Goal: Information Seeking & Learning: Find specific fact

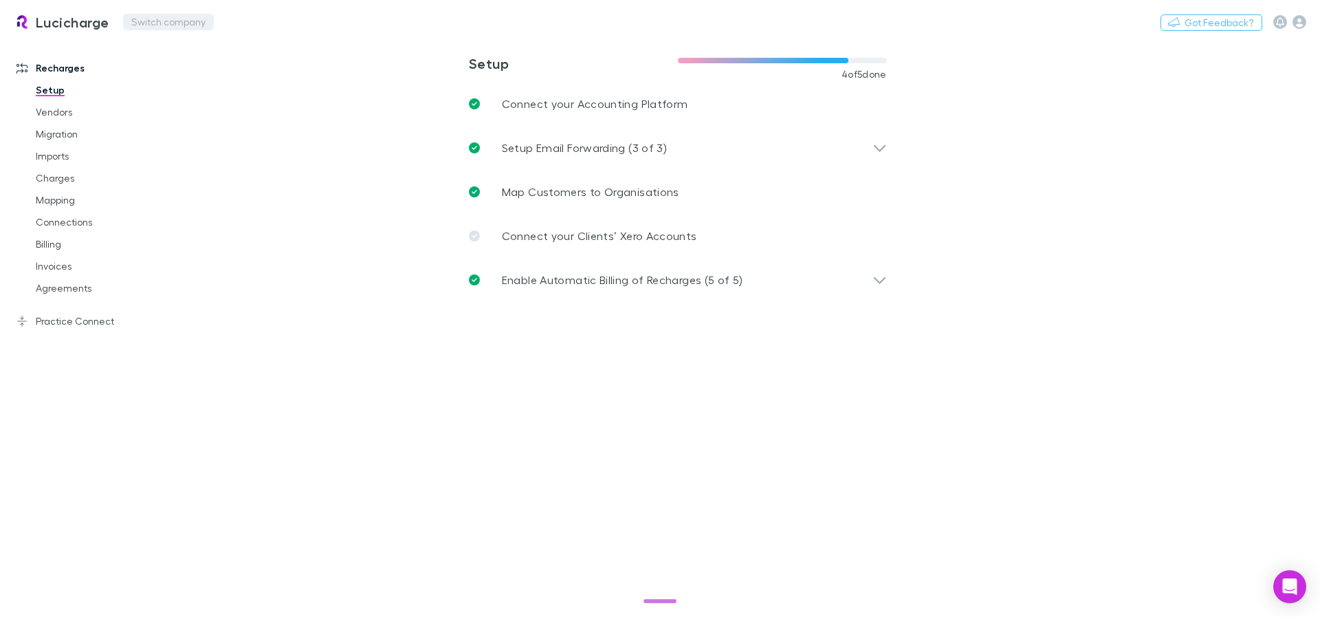
click at [164, 19] on button "Switch company" at bounding box center [168, 22] width 91 height 16
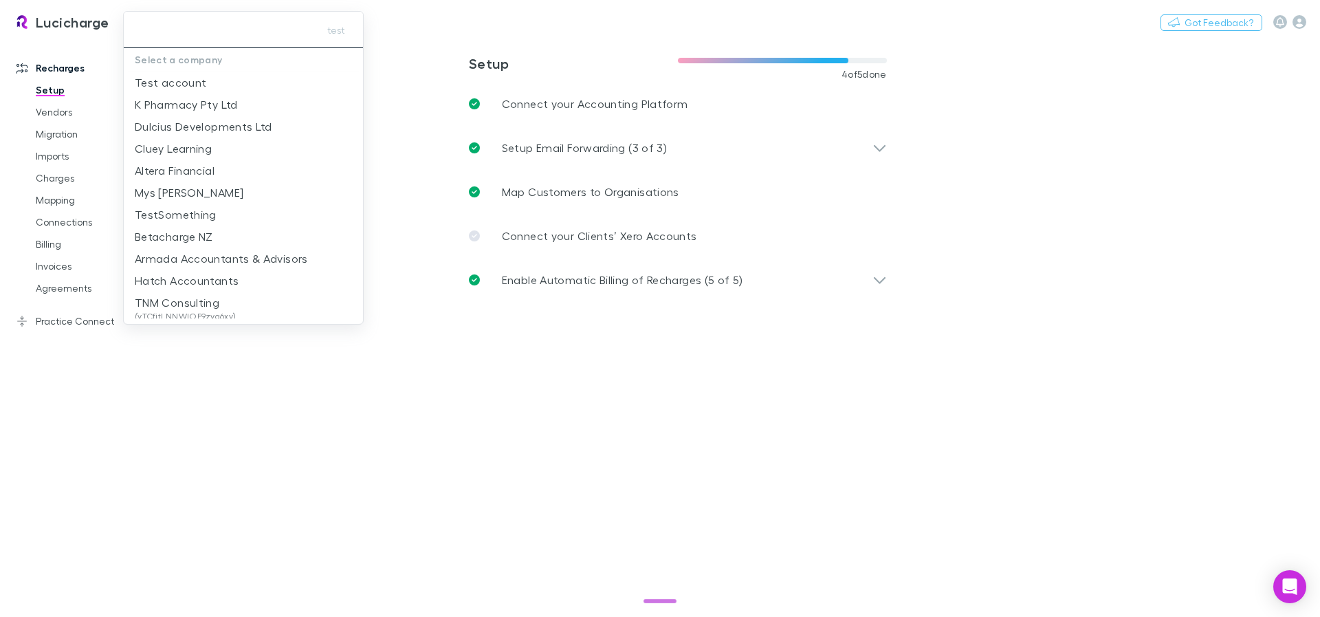
click at [222, 30] on input "text" at bounding box center [218, 29] width 179 height 25
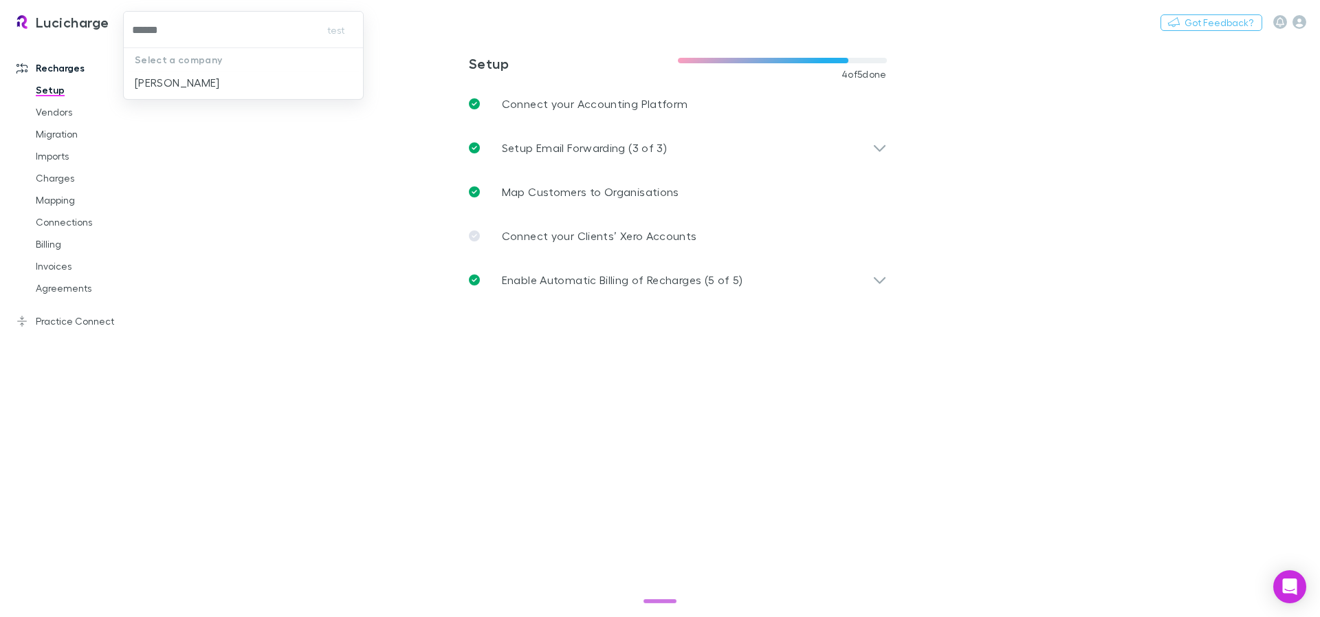
type input "*******"
click at [160, 80] on p "[PERSON_NAME]" at bounding box center [177, 82] width 85 height 16
click at [68, 263] on link "Invoices" at bounding box center [104, 266] width 164 height 22
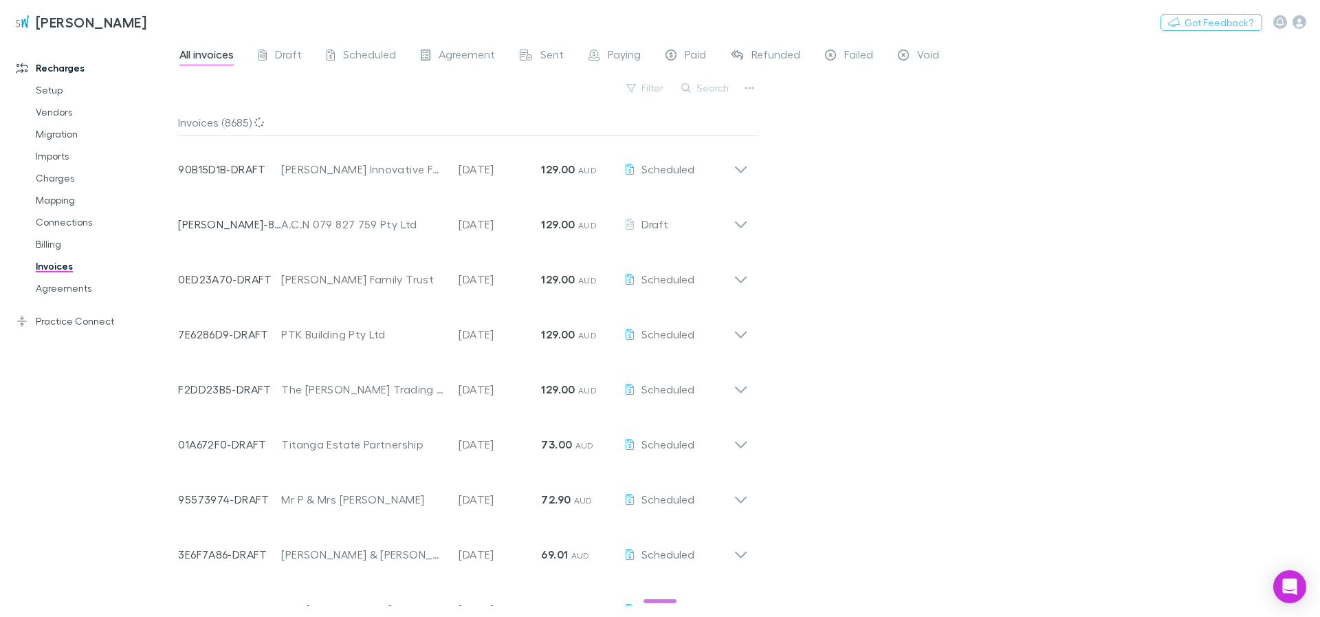
click at [705, 89] on button "Search" at bounding box center [705, 88] width 63 height 16
paste input "********"
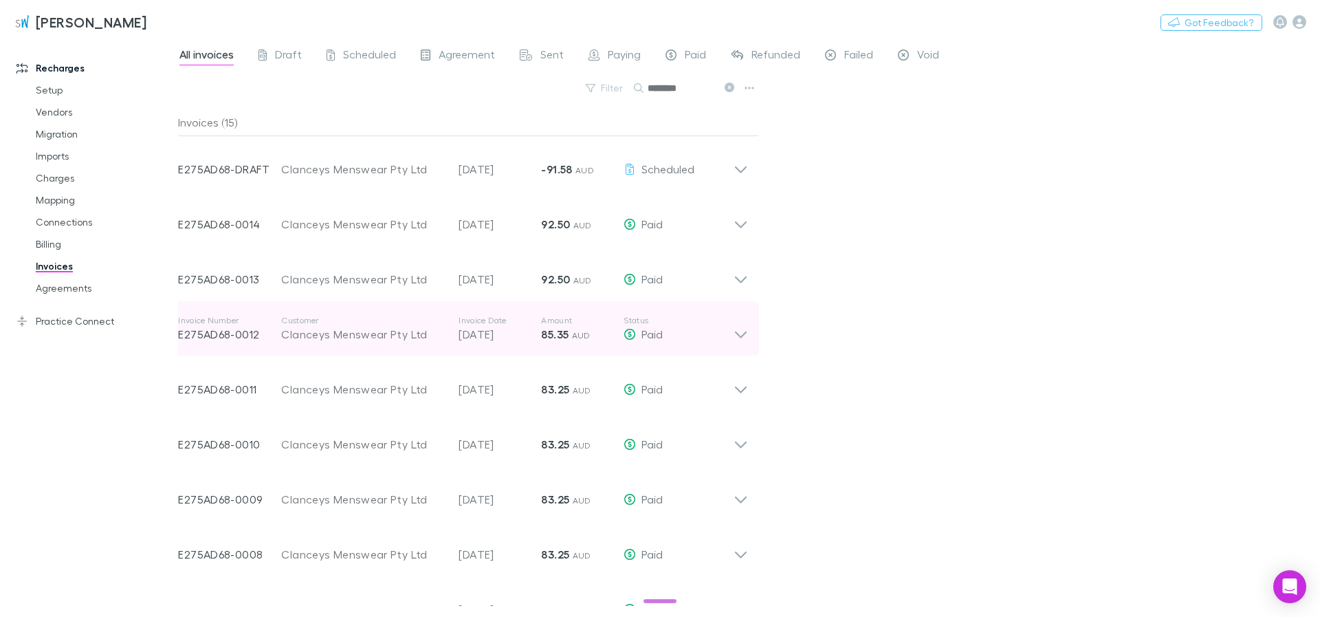
type input "********"
click at [740, 331] on icon at bounding box center [741, 328] width 14 height 27
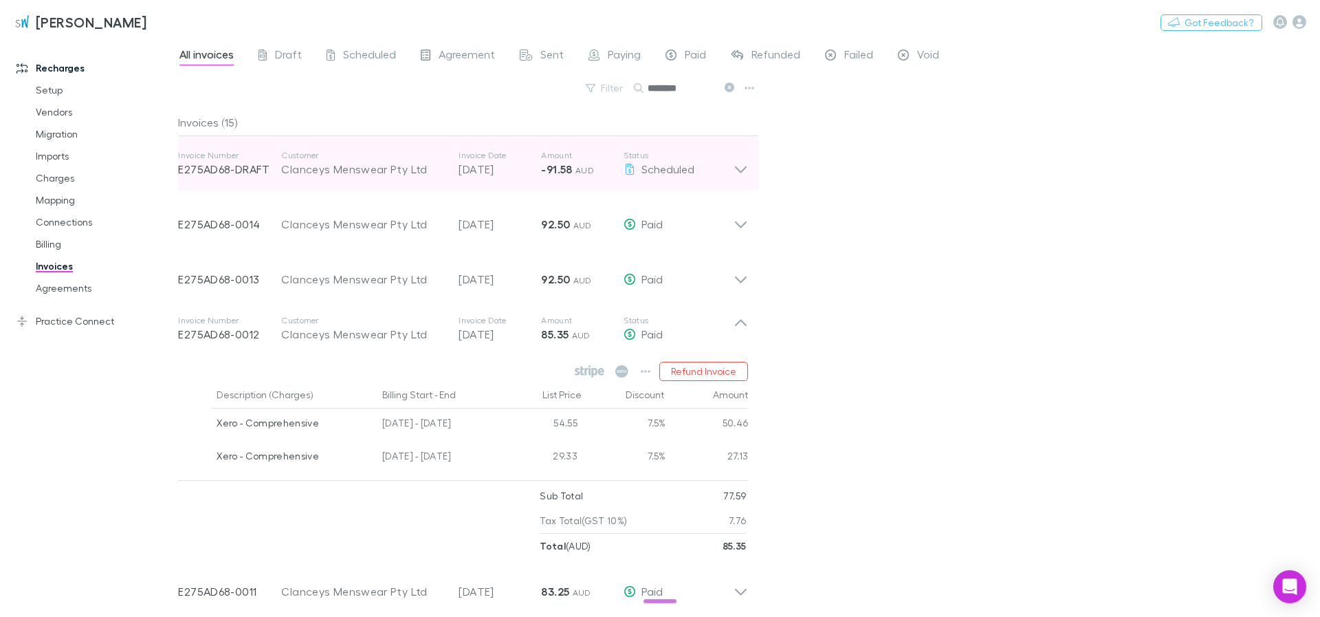
click at [738, 170] on icon at bounding box center [741, 169] width 12 height 7
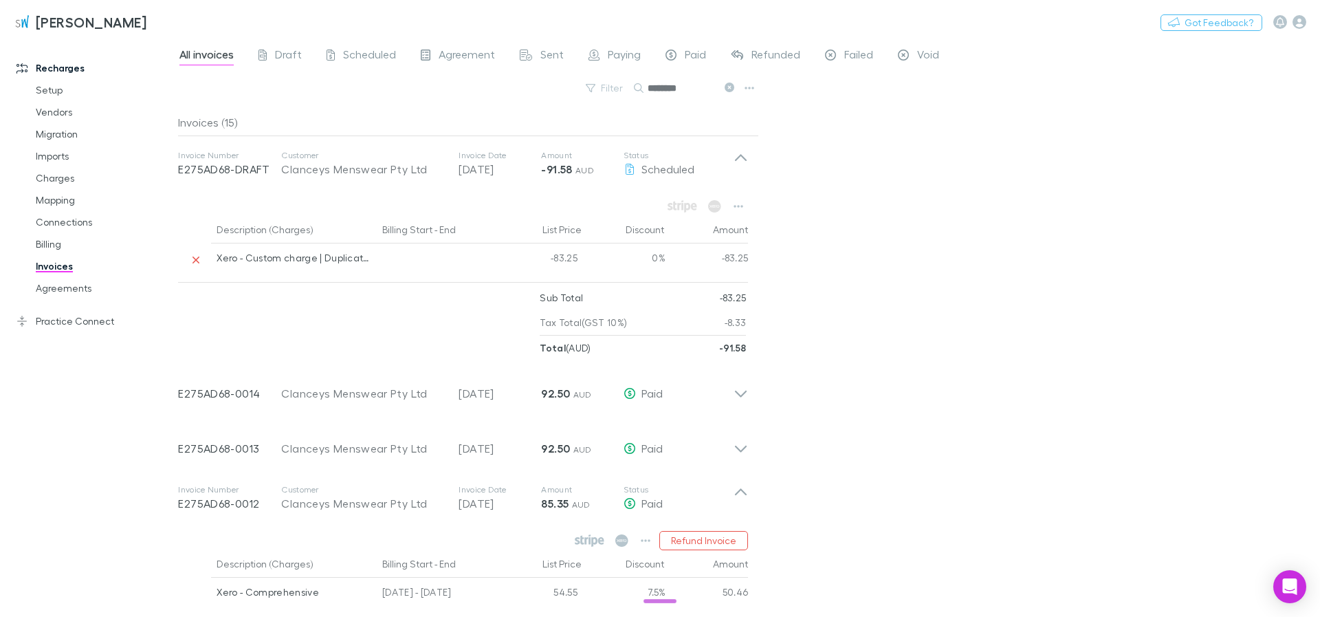
click at [563, 258] on div "-83.25" at bounding box center [541, 259] width 82 height 33
copy div "83.25"
click at [835, 269] on div "All invoices Draft Scheduled Agreement Sent Paying Paid Refunded Failed Void Fi…" at bounding box center [749, 327] width 1142 height 578
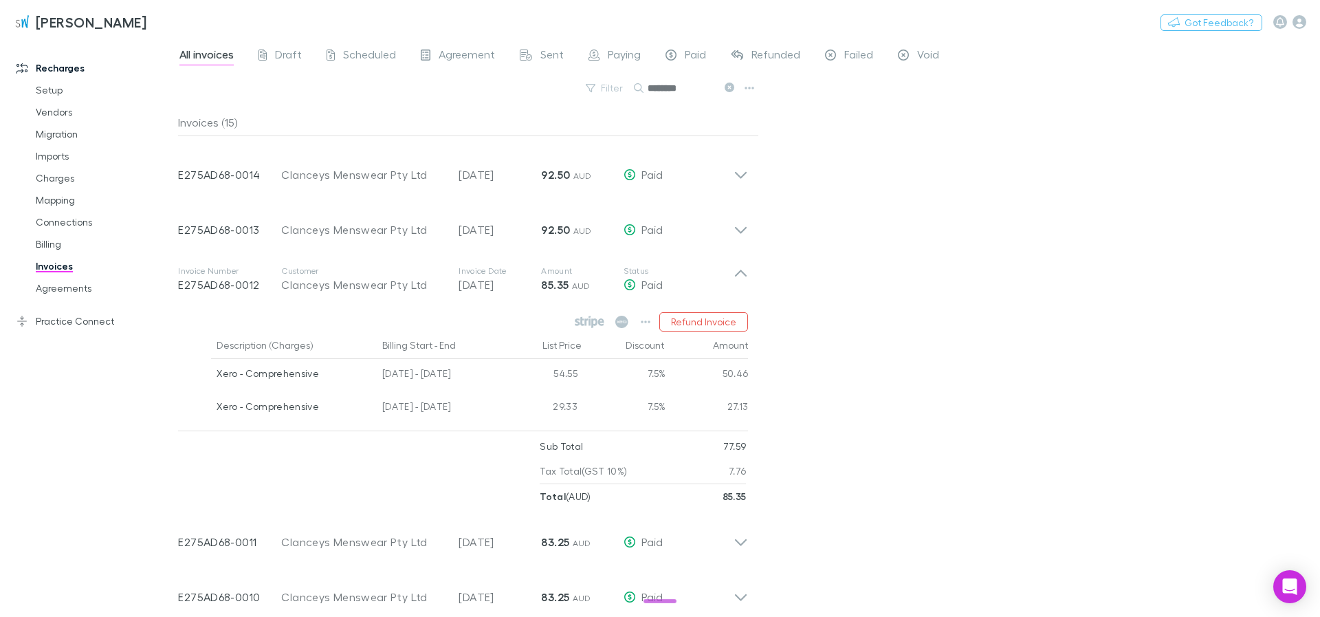
scroll to position [247, 0]
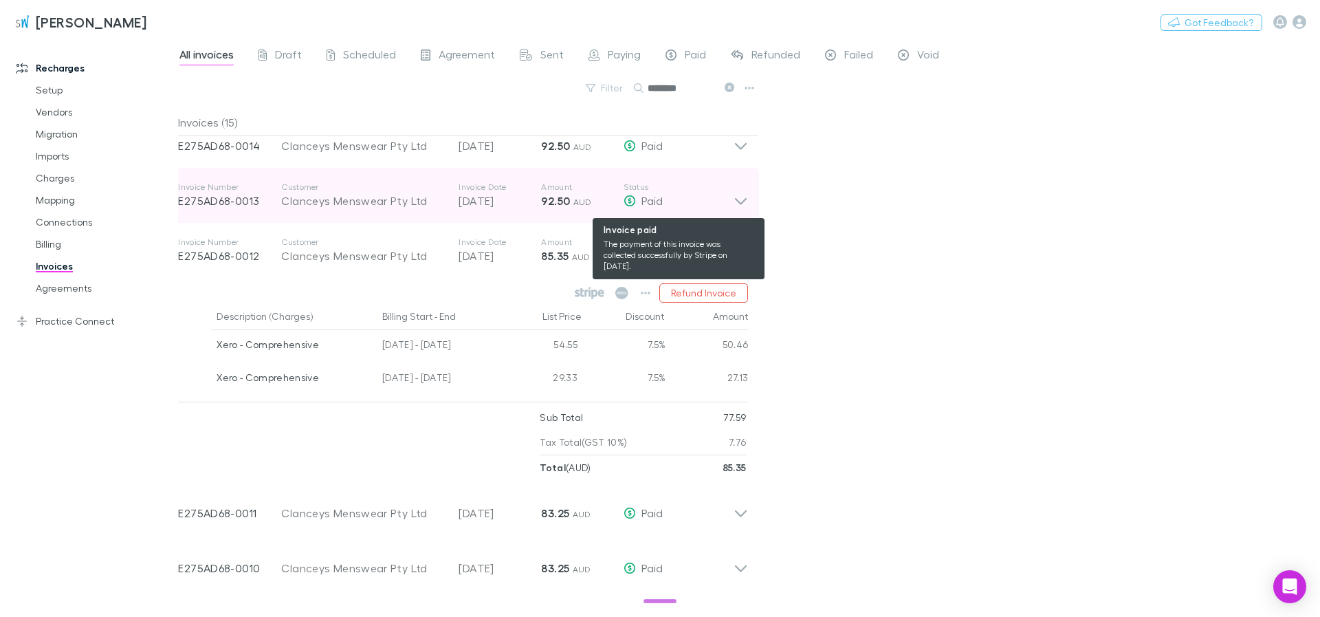
click at [731, 206] on div "Paid" at bounding box center [679, 200] width 110 height 16
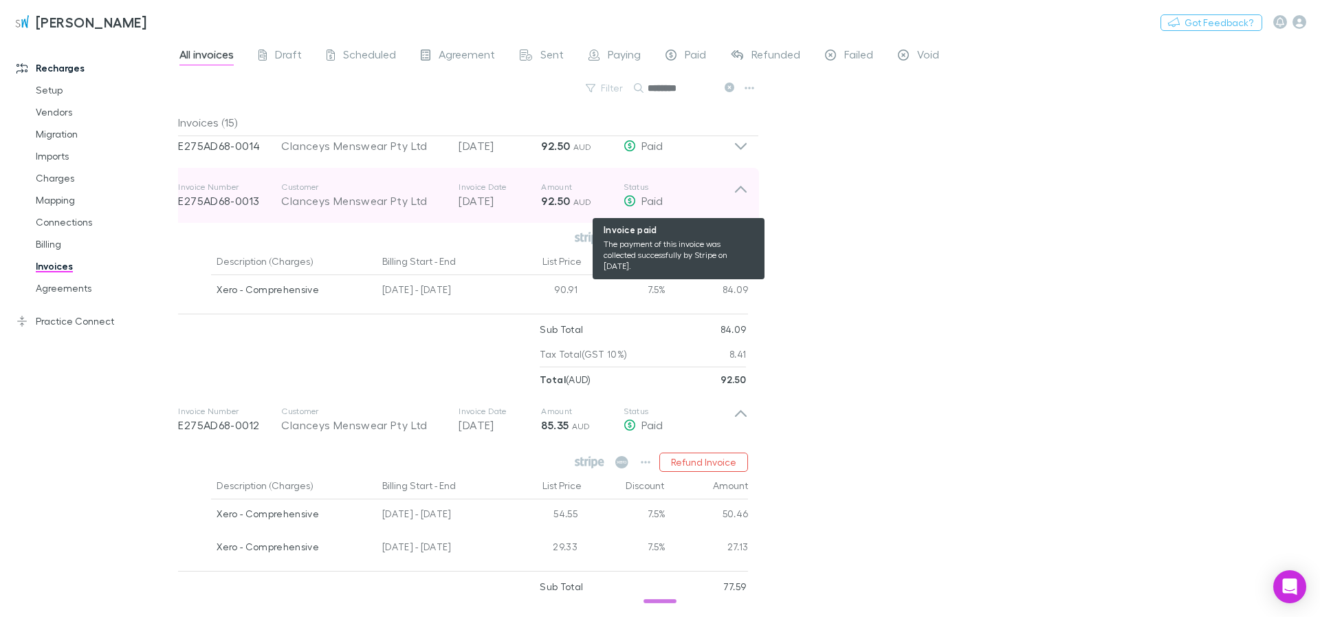
click at [731, 206] on div "Paid" at bounding box center [679, 200] width 110 height 16
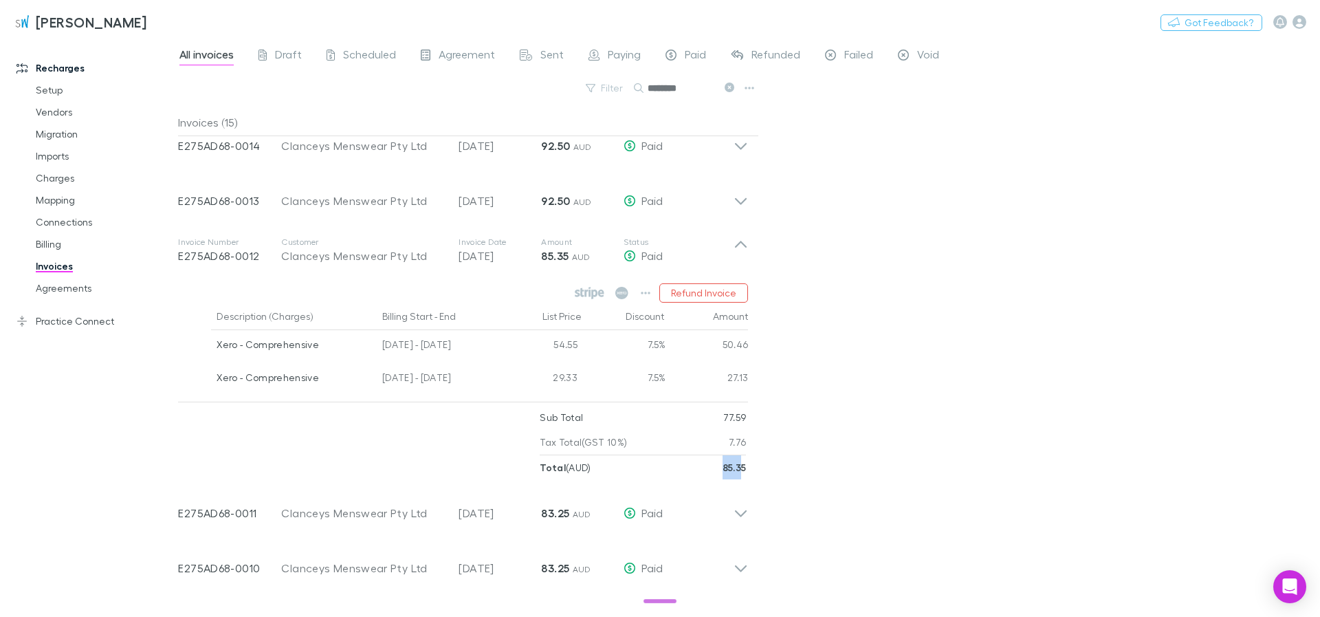
drag, startPoint x: 743, startPoint y: 474, endPoint x: 712, endPoint y: 475, distance: 31.7
click at [712, 475] on div "Total ( AUD ) 85.35" at bounding box center [643, 467] width 206 height 25
click at [723, 473] on strong "85.35" at bounding box center [735, 467] width 24 height 12
drag, startPoint x: 729, startPoint y: 472, endPoint x: 759, endPoint y: 476, distance: 30.5
click at [759, 476] on div "Refund Invoice Description (Charges) Billing Start - End List Price Discount Am…" at bounding box center [463, 379] width 592 height 202
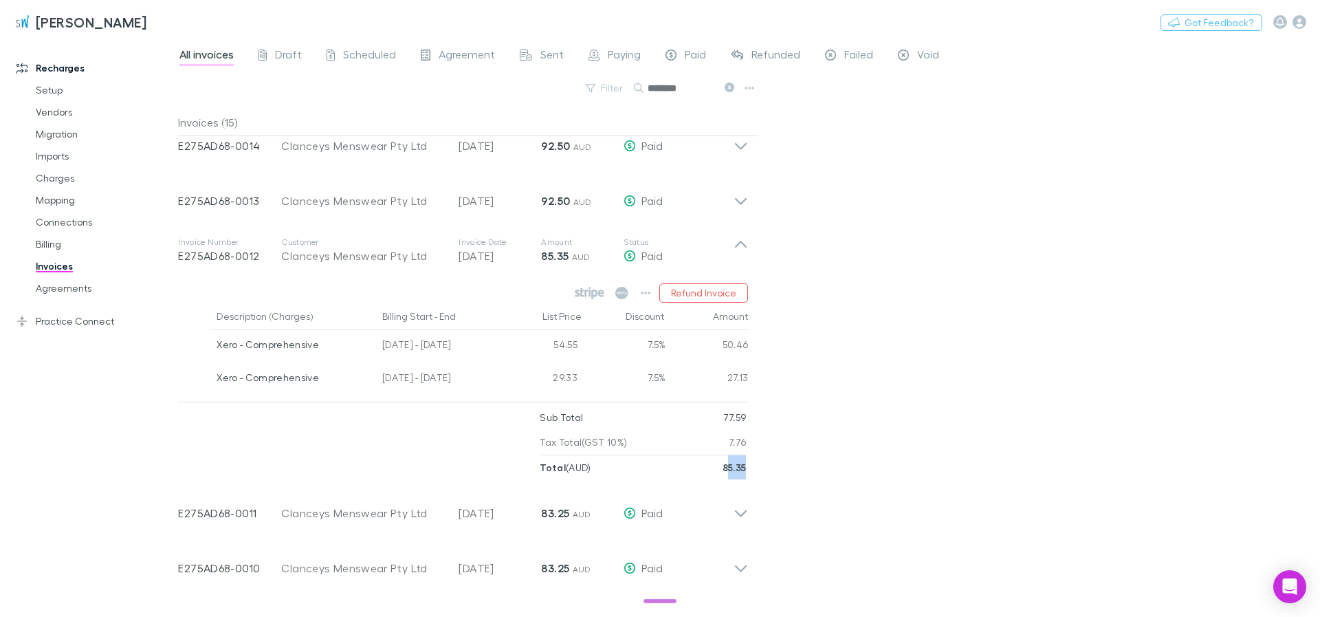
click at [759, 476] on div "Refund Invoice Description (Charges) Billing Start - End List Price Discount Am…" at bounding box center [463, 379] width 592 height 202
click at [731, 472] on strong "85.35" at bounding box center [735, 467] width 24 height 12
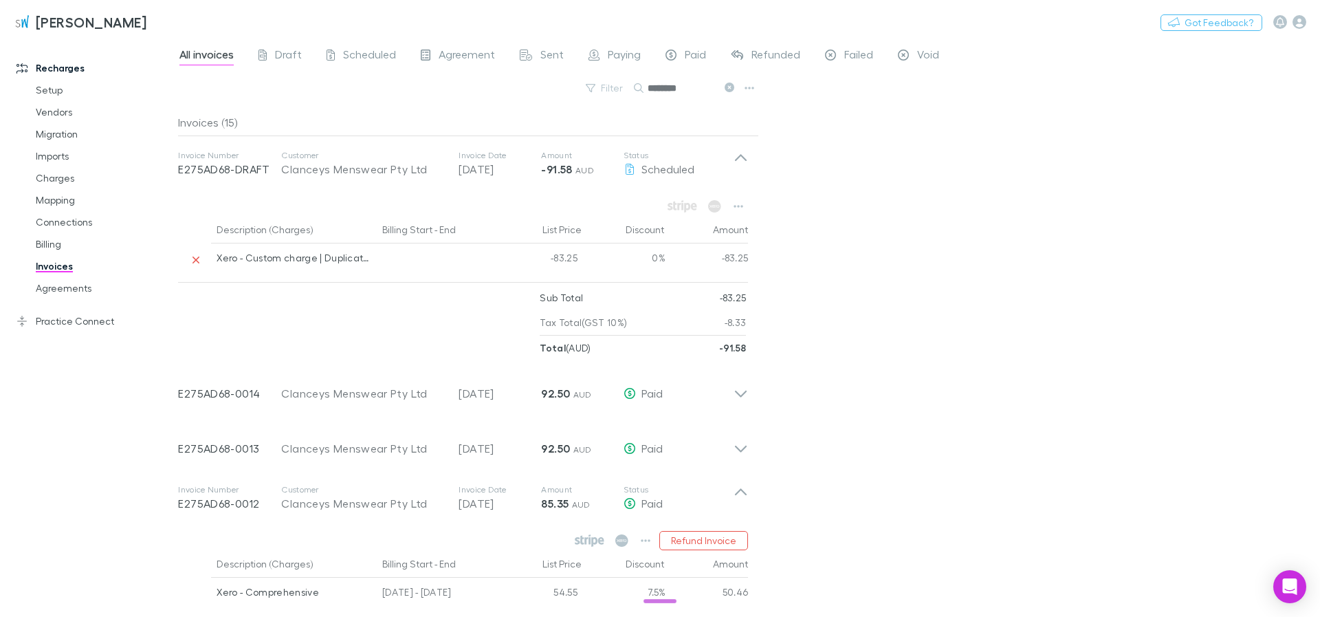
click at [562, 257] on div "-83.25" at bounding box center [541, 259] width 82 height 33
click at [559, 259] on div "-83.25" at bounding box center [541, 259] width 82 height 33
drag, startPoint x: 719, startPoint y: 350, endPoint x: 758, endPoint y: 357, distance: 39.1
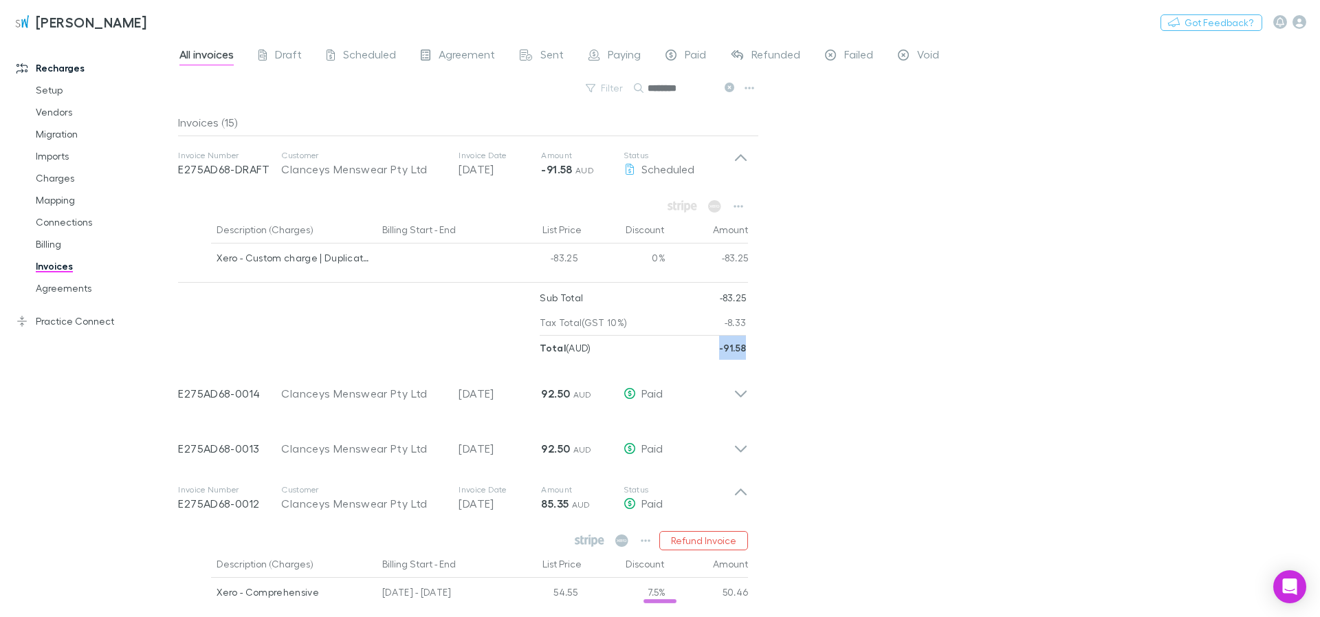
click at [758, 357] on div "Description (Charges) Billing Start - End List Price Discount Amount Xero - Cus…" at bounding box center [463, 275] width 592 height 169
click at [800, 346] on div "All invoices Draft Scheduled Agreement Sent Paying Paid Refunded Failed Void Fi…" at bounding box center [749, 327] width 1142 height 578
drag, startPoint x: 754, startPoint y: 347, endPoint x: 715, endPoint y: 347, distance: 39.2
click at [715, 347] on div "Description (Charges) Billing Start - End List Price Discount Amount Xero - Cus…" at bounding box center [463, 275] width 592 height 169
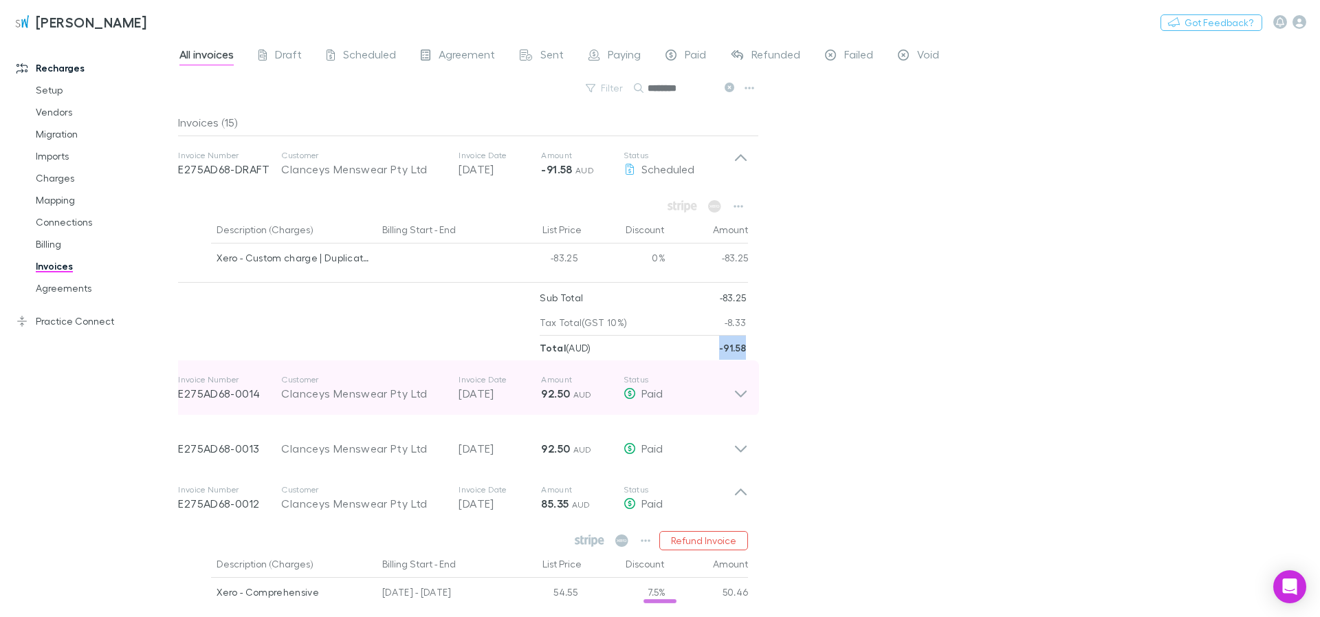
copy strong "-91.58"
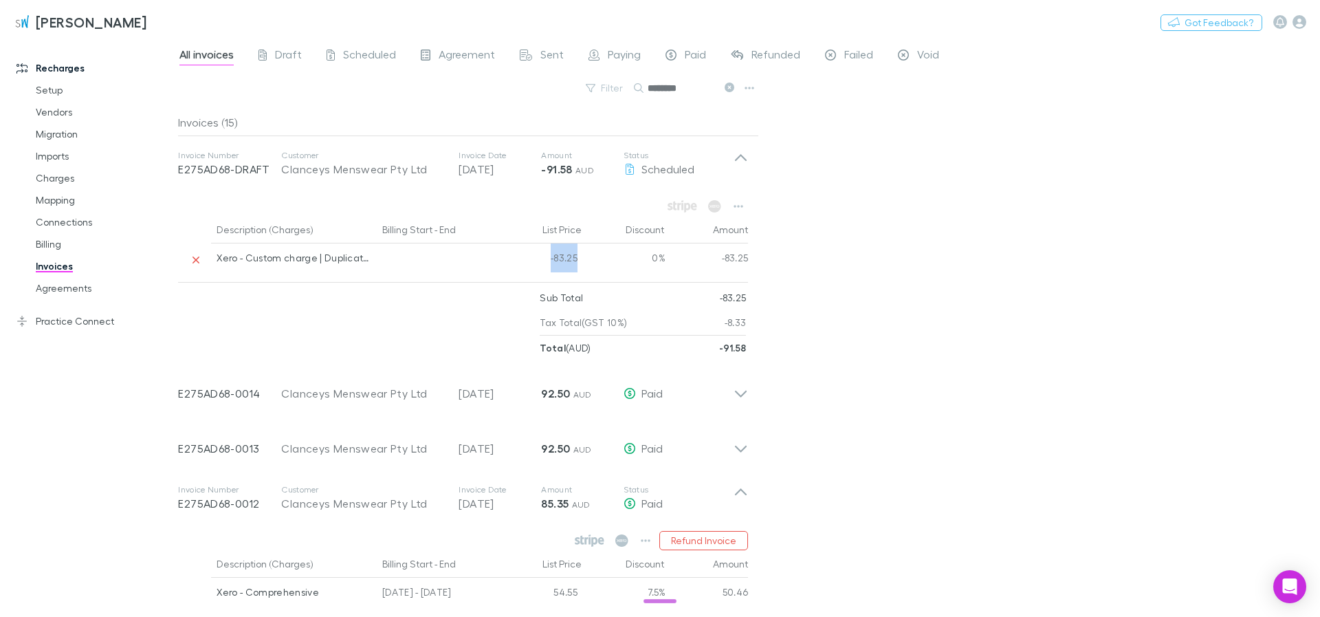
drag, startPoint x: 575, startPoint y: 252, endPoint x: 551, endPoint y: 253, distance: 24.1
click at [551, 253] on div "-83.25" at bounding box center [541, 259] width 82 height 33
copy div "-83.25"
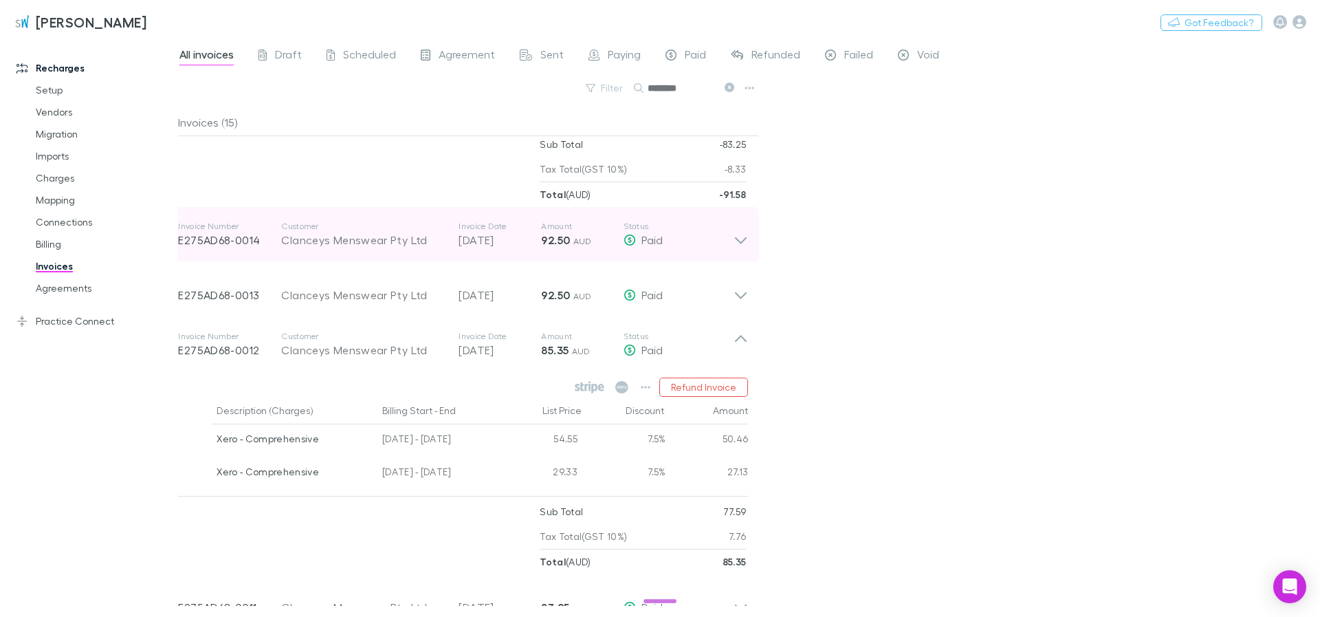
scroll to position [165, 0]
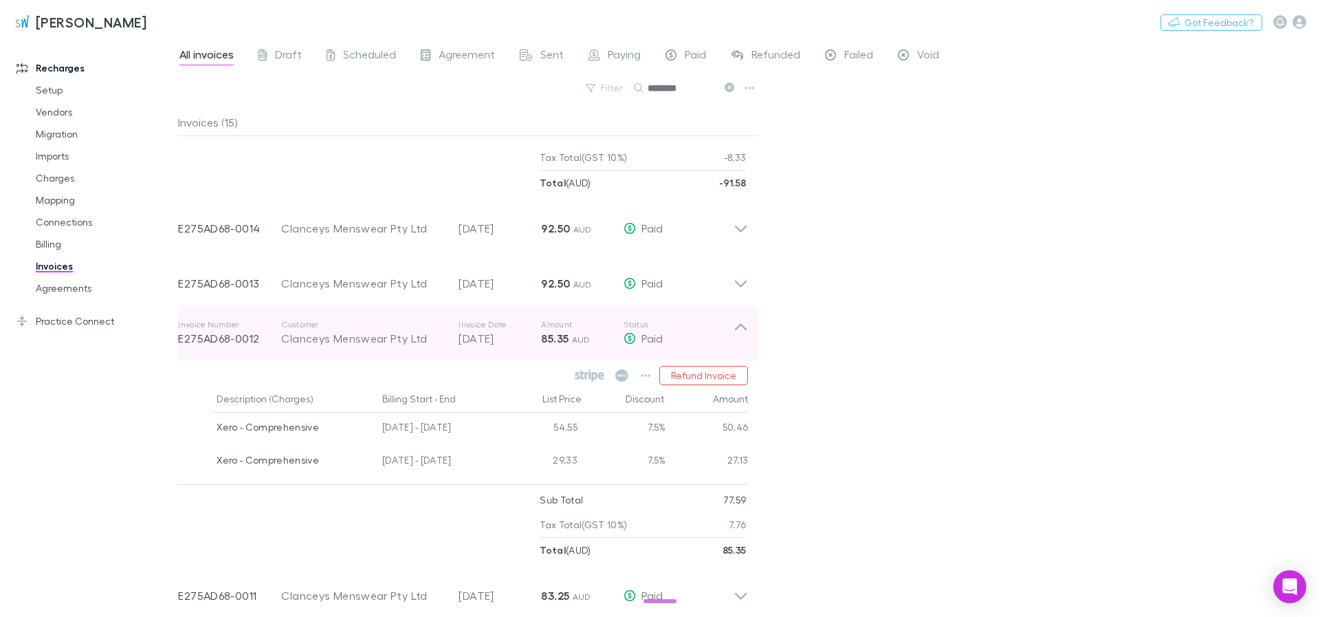
drag, startPoint x: 535, startPoint y: 344, endPoint x: 571, endPoint y: 342, distance: 36.5
click at [571, 346] on div "Invoice Number E275AD68-0012 Customer Clanceys Menswear Pty Ltd Invoice Date [D…" at bounding box center [455, 332] width 555 height 49
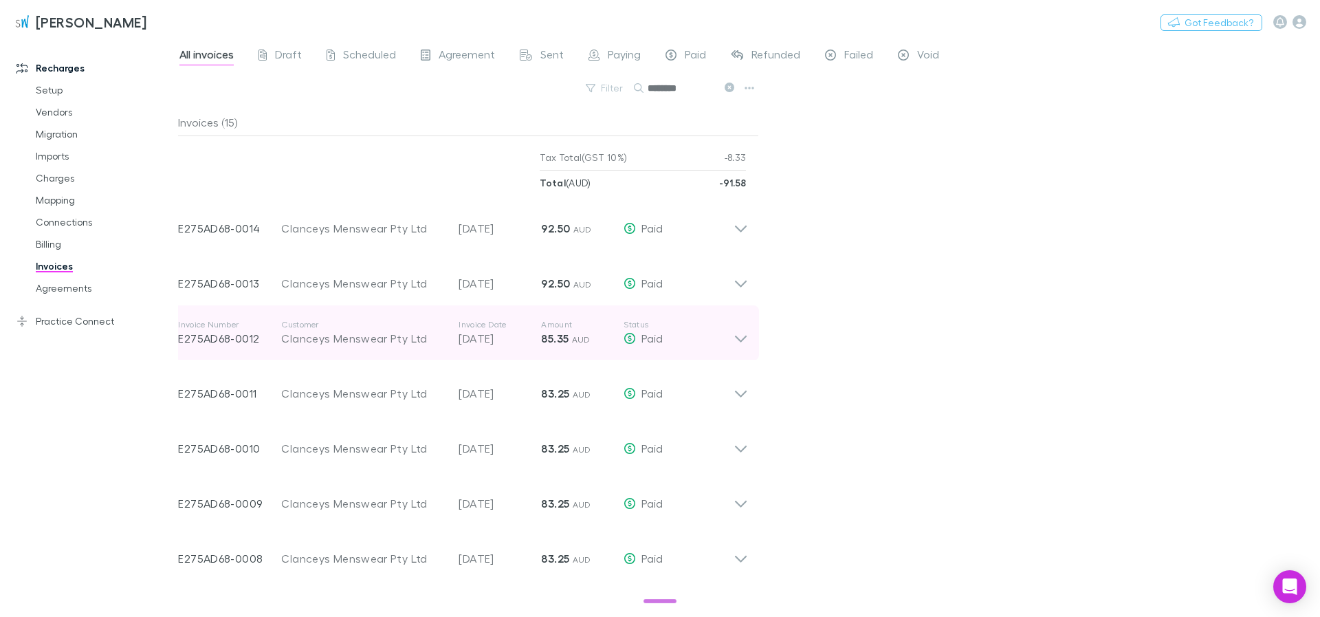
click at [580, 343] on span "AUD" at bounding box center [581, 339] width 19 height 10
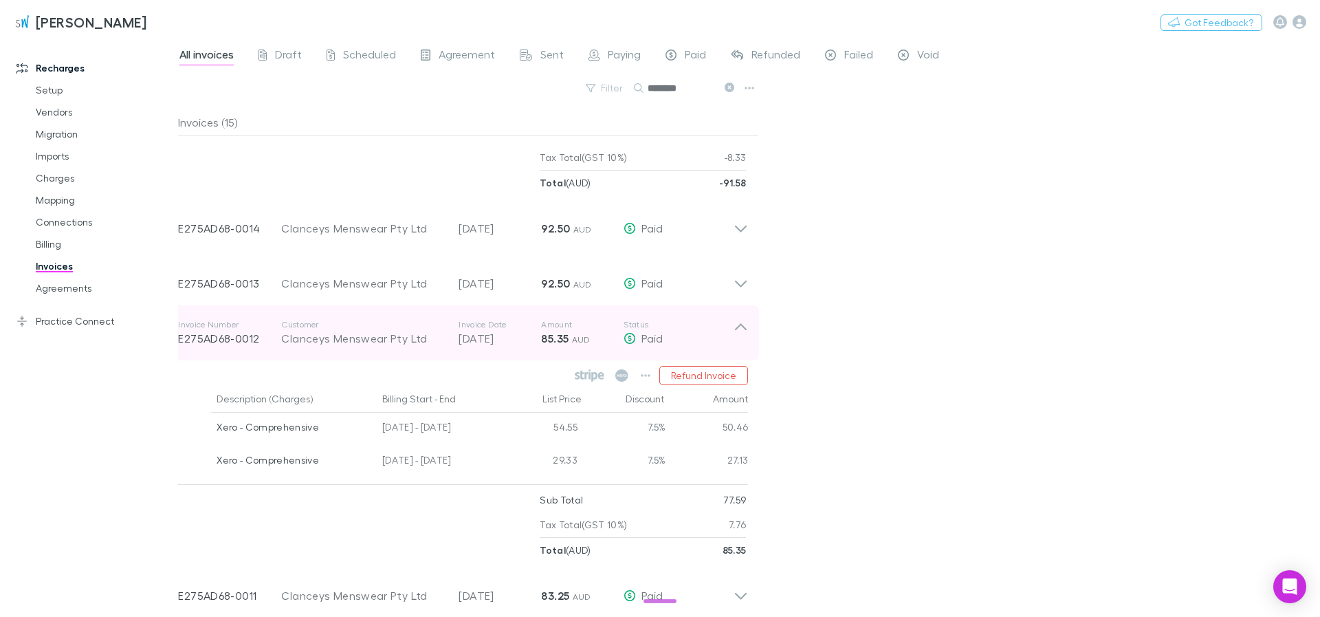
drag, startPoint x: 533, startPoint y: 338, endPoint x: 597, endPoint y: 353, distance: 65.0
click at [597, 353] on div "Invoice Number E275AD68-0012 Customer Clanceys Menswear Pty Ltd Invoice Date [D…" at bounding box center [455, 332] width 555 height 49
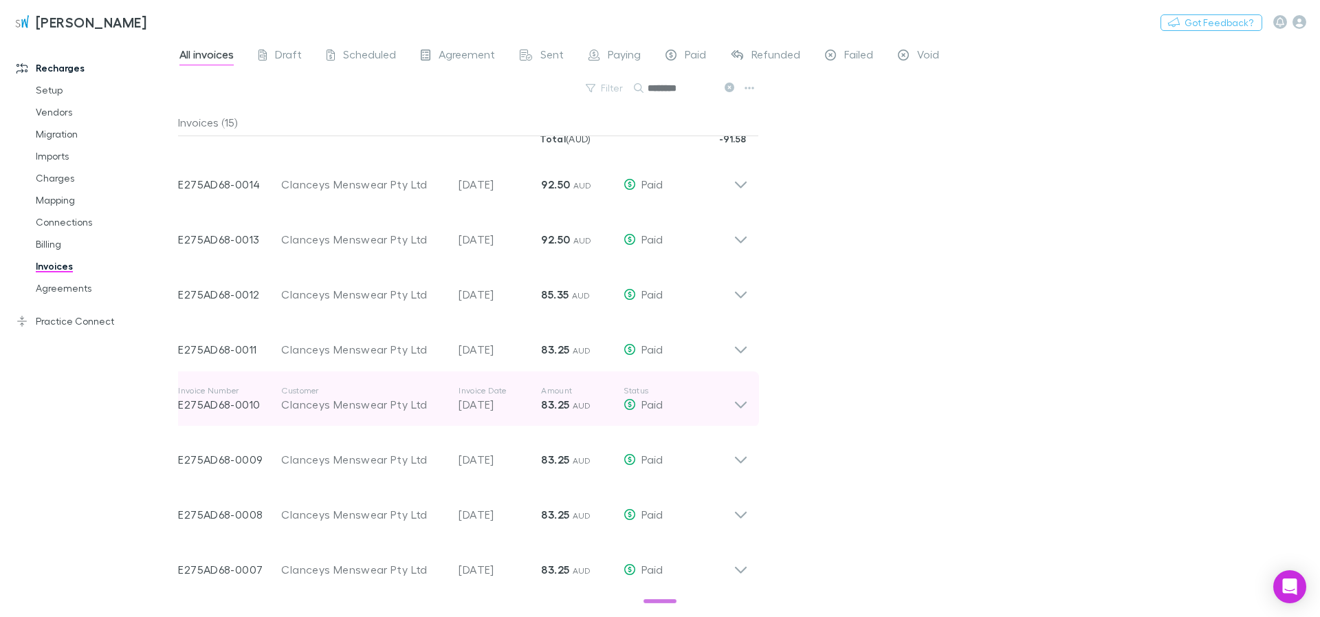
scroll to position [247, 0]
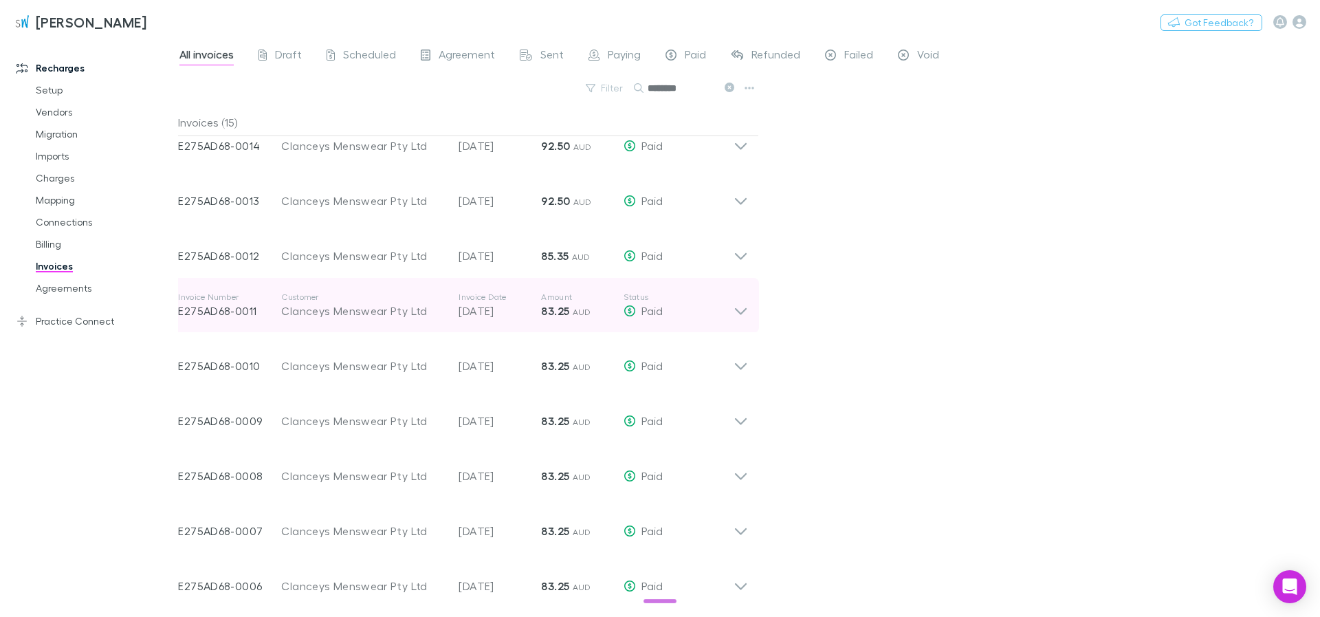
click at [725, 302] on p "Status" at bounding box center [679, 296] width 110 height 11
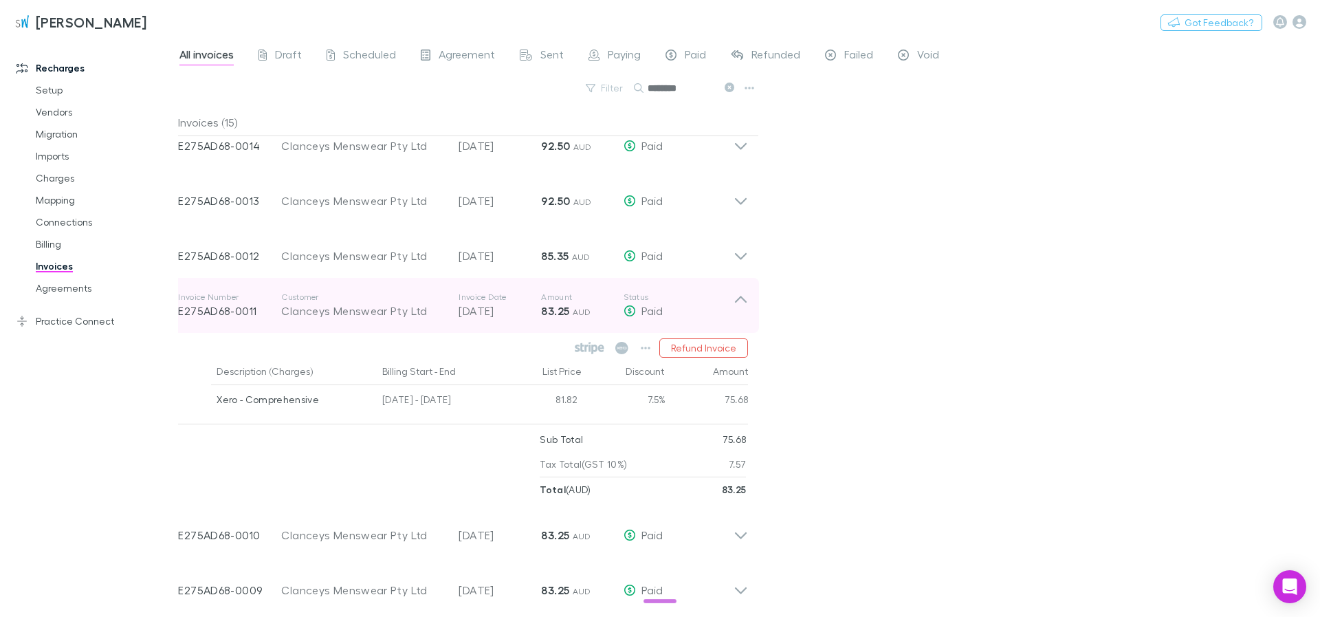
click at [734, 289] on div "Invoice Number E275AD68-0011 Customer Clanceys Menswear Pty Ltd Invoice Date [D…" at bounding box center [455, 304] width 555 height 49
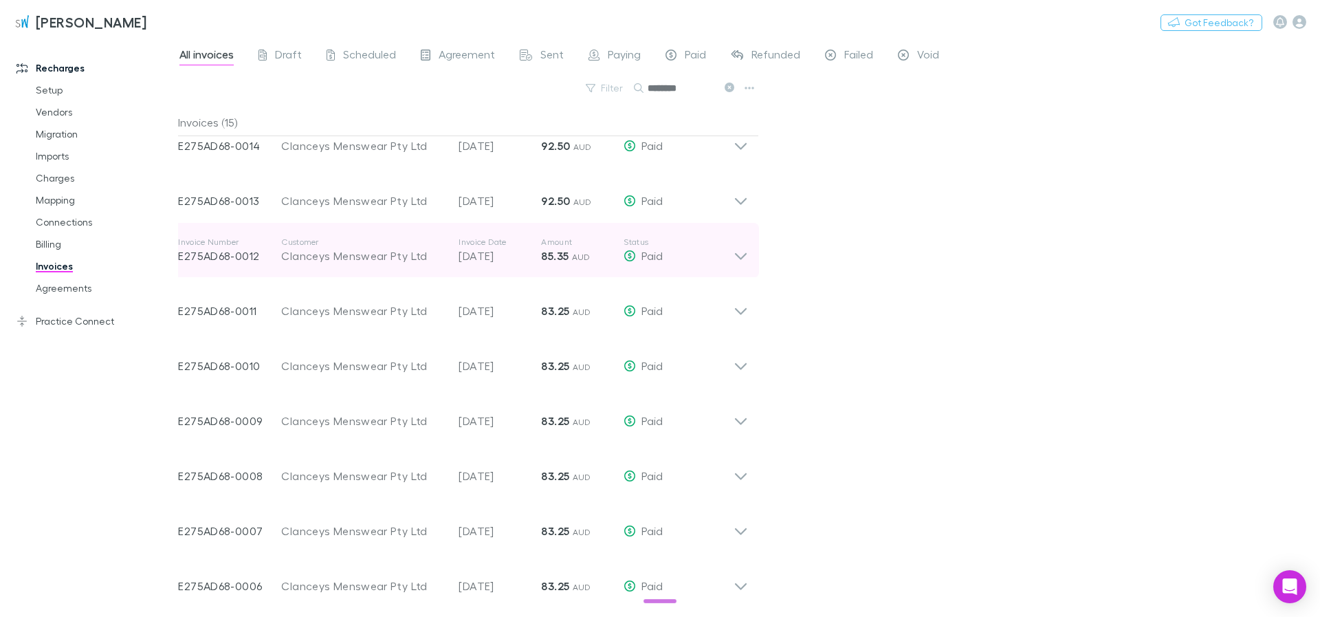
click at [734, 258] on icon at bounding box center [741, 249] width 14 height 27
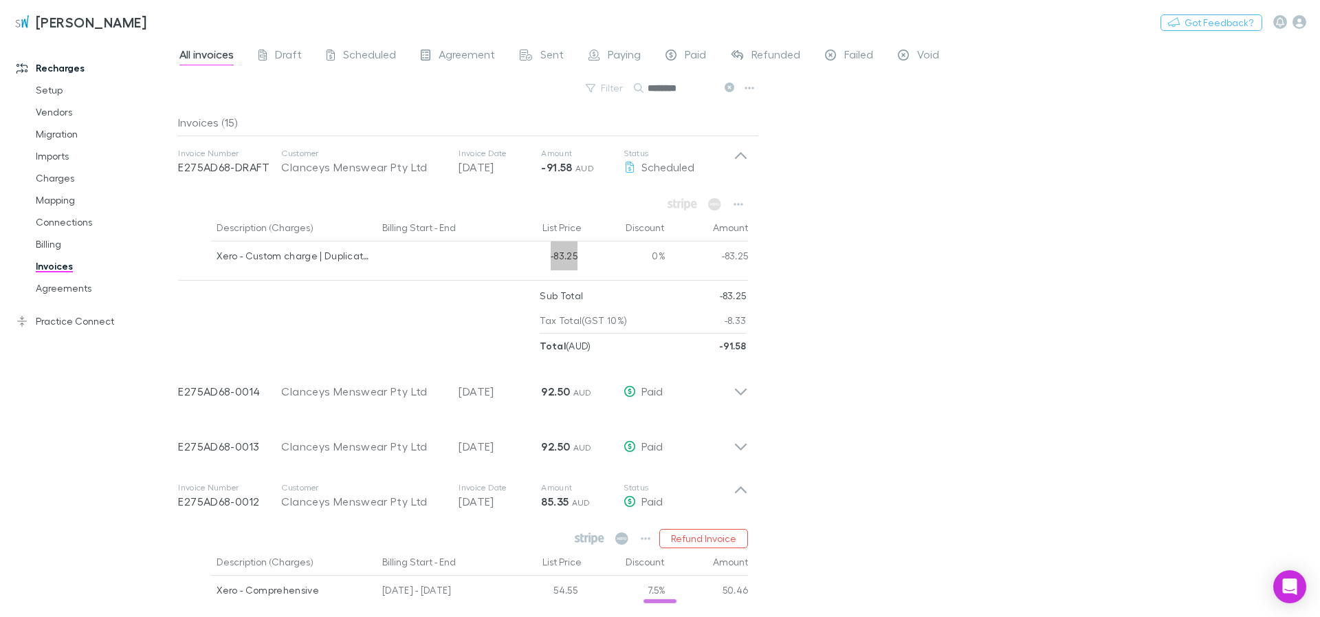
scroll to position [0, 0]
click at [588, 254] on div "0%" at bounding box center [624, 259] width 82 height 33
drag, startPoint x: 590, startPoint y: 254, endPoint x: 547, endPoint y: 257, distance: 43.4
click at [547, 257] on div "Xero - Custom charge | Duplicate Payment [DATE] -83.25 0% -83.25" at bounding box center [463, 259] width 570 height 33
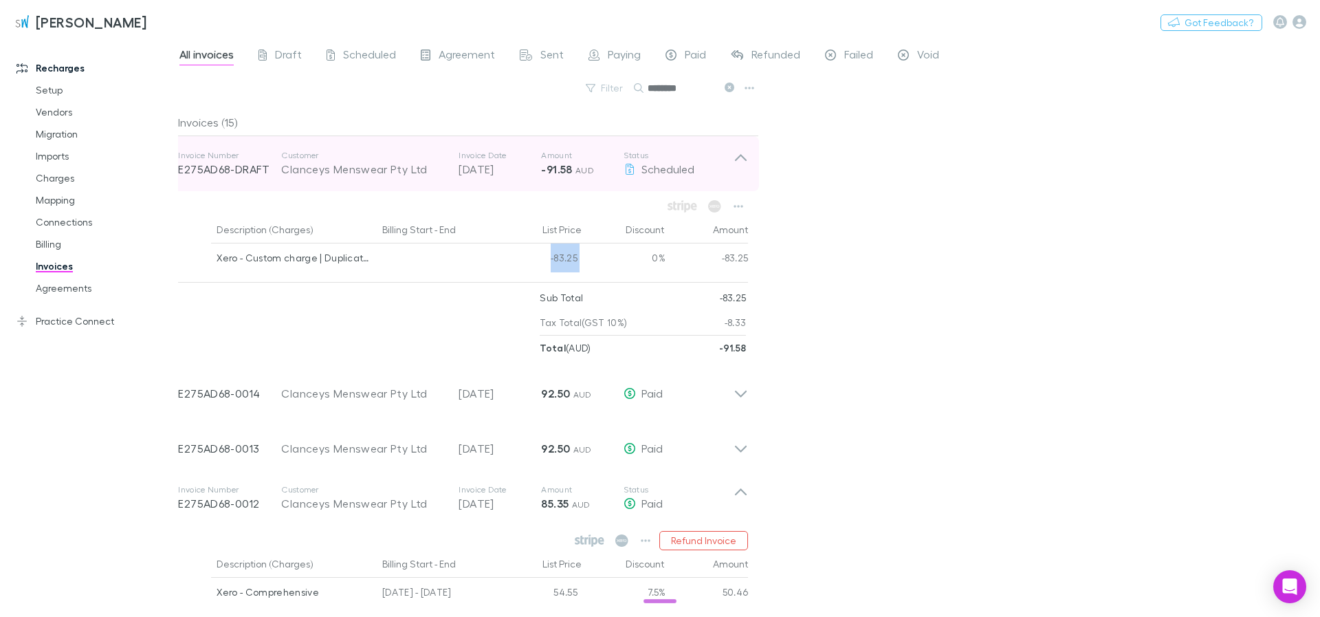
drag, startPoint x: 277, startPoint y: 168, endPoint x: 326, endPoint y: 171, distance: 48.9
click at [326, 171] on div "Invoice Number E275AD68-DRAFT Customer Clanceys Menswear Pty Ltd Invoice Date […" at bounding box center [455, 163] width 555 height 49
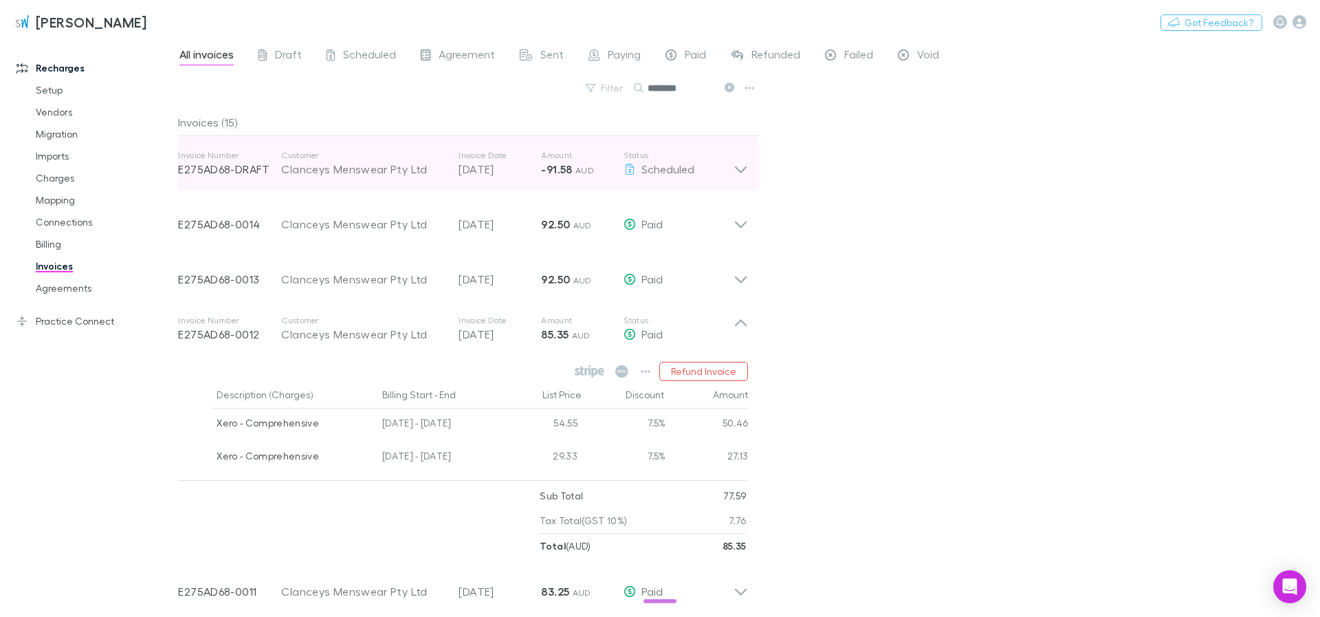
click at [584, 177] on p "-91.58 AUD" at bounding box center [582, 169] width 82 height 16
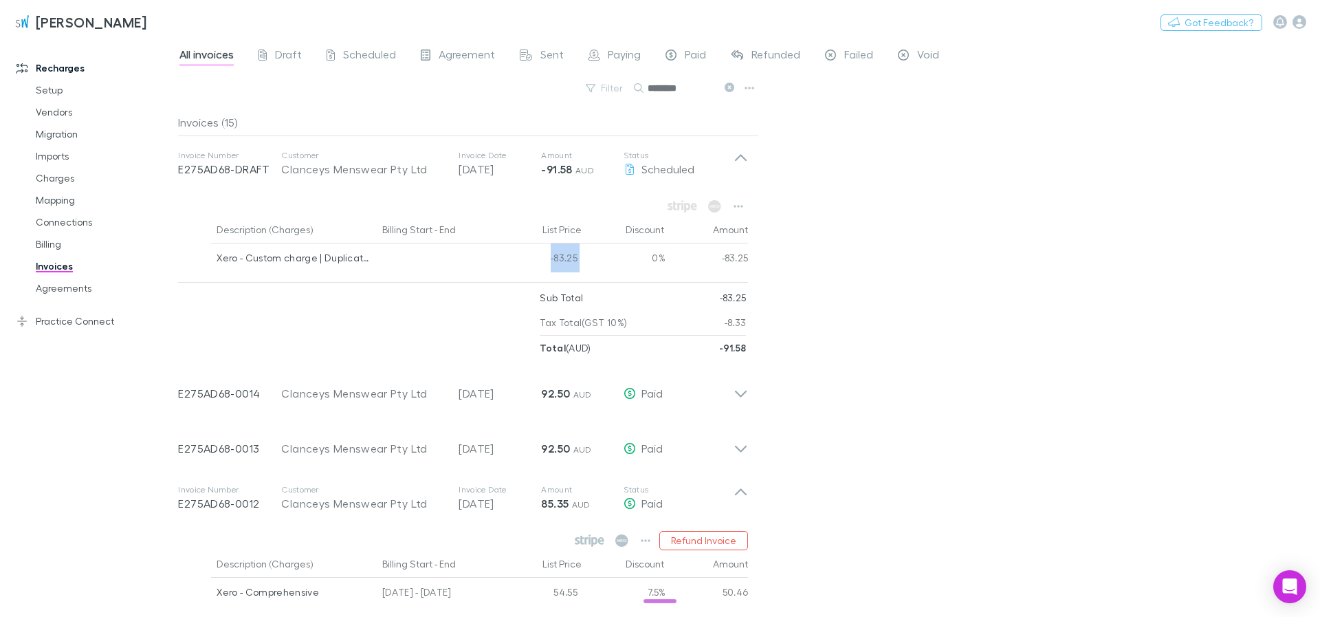
copy div "-83.25"
drag, startPoint x: 753, startPoint y: 320, endPoint x: 725, endPoint y: 326, distance: 28.0
click at [725, 326] on div "Description (Charges) Billing Start - End List Price Discount Amount Xero - Cus…" at bounding box center [463, 275] width 592 height 169
copy p "-8.33"
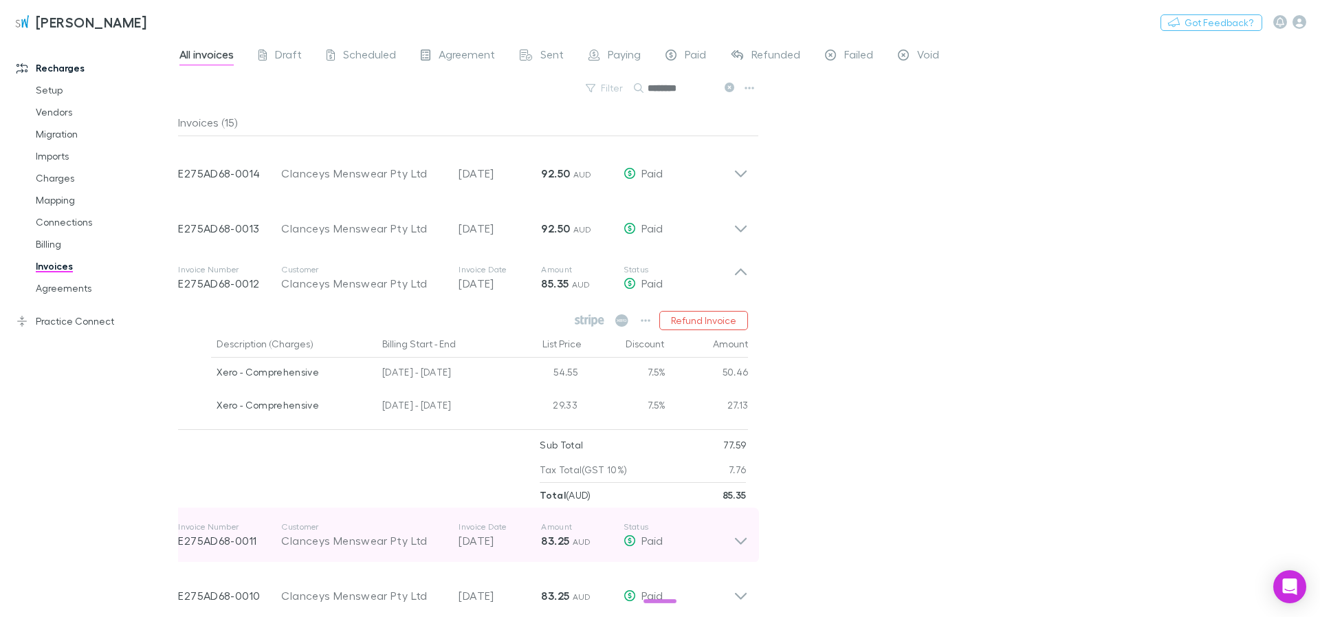
scroll to position [330, 0]
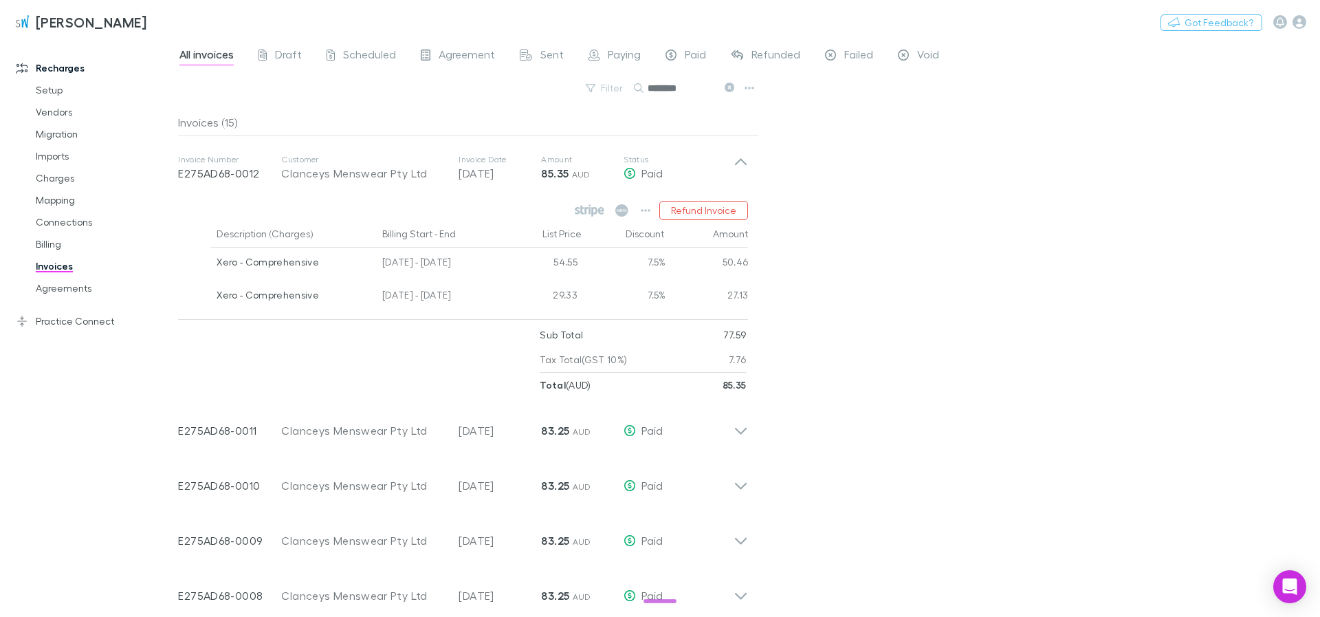
drag, startPoint x: 544, startPoint y: 175, endPoint x: 991, endPoint y: 212, distance: 447.8
click at [991, 212] on div "All invoices Draft Scheduled Agreement Sent Paying Paid Refunded Failed Void Fi…" at bounding box center [749, 327] width 1142 height 578
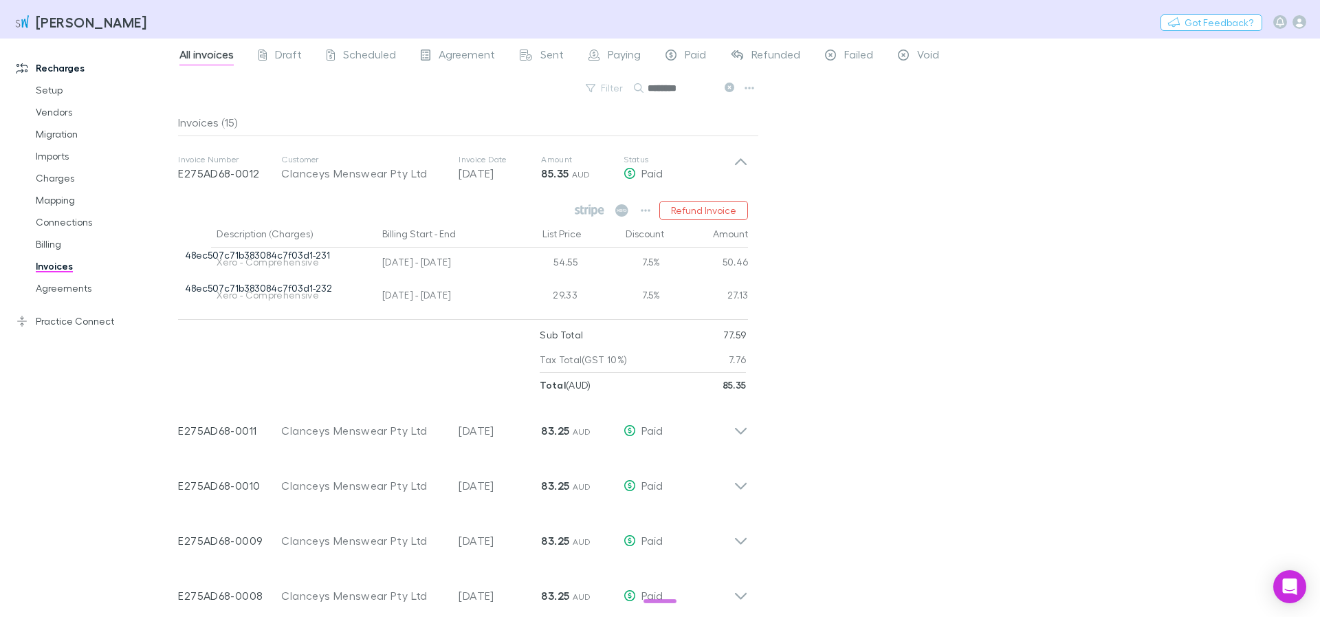
drag, startPoint x: 541, startPoint y: 176, endPoint x: 566, endPoint y: 175, distance: 25.5
click at [566, 175] on div "Invoice Number E275AD68-0012 Customer Clanceys Menswear Pty Ltd Invoice Date [D…" at bounding box center [463, 268] width 592 height 257
drag, startPoint x: 567, startPoint y: 177, endPoint x: 549, endPoint y: 178, distance: 18.6
click at [549, 178] on div "Invoice Number E275AD68-0012 Customer Clanceys Menswear Pty Ltd Invoice Date [D…" at bounding box center [463, 268] width 592 height 257
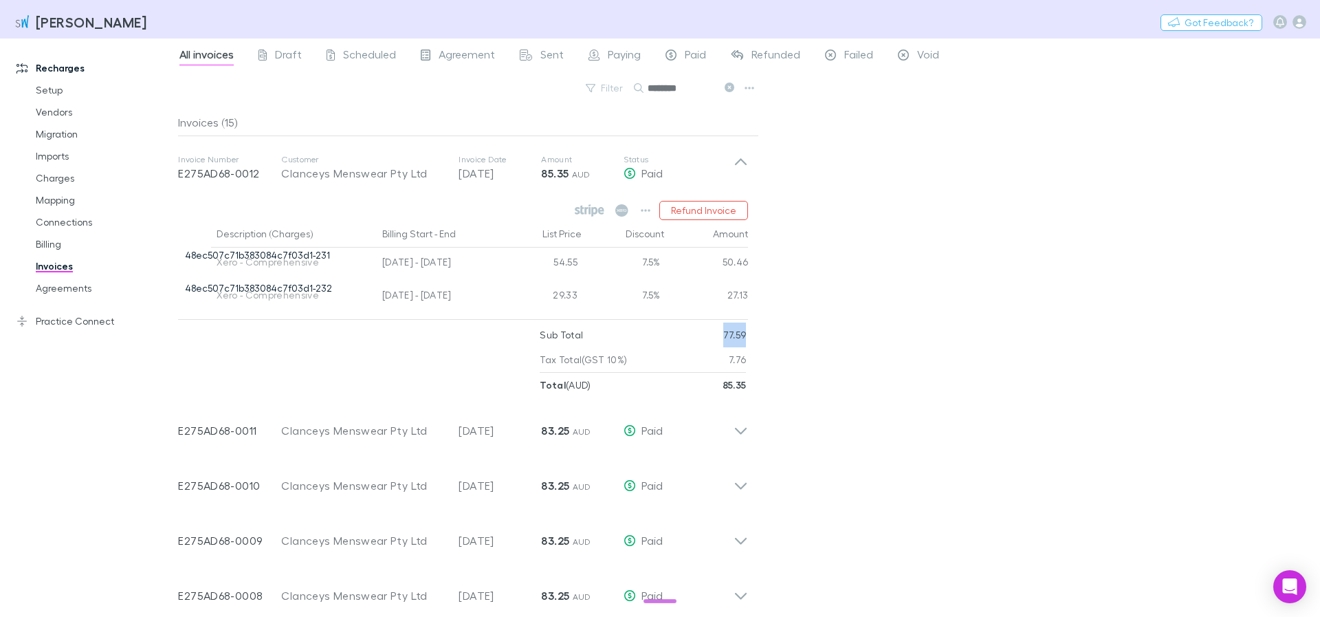
drag, startPoint x: 751, startPoint y: 340, endPoint x: 721, endPoint y: 340, distance: 29.6
click at [721, 340] on div "Refund Invoice Description (Charges) Billing Start - End List Price Discount Am…" at bounding box center [463, 296] width 592 height 202
copy p "77.59"
drag, startPoint x: 748, startPoint y: 365, endPoint x: 729, endPoint y: 364, distance: 19.3
click at [729, 365] on div "Sub Total 77.59 Tax Total (GST 10%) 7.76 Total ( AUD ) 85.35" at bounding box center [463, 359] width 570 height 75
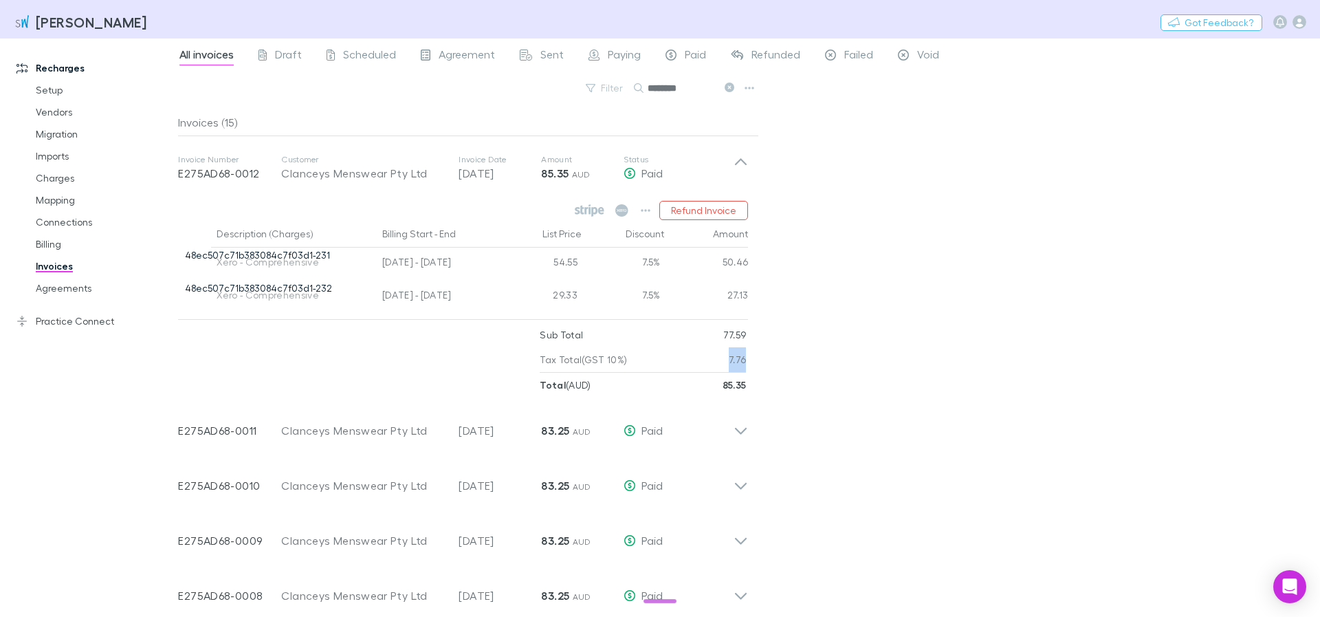
copy p "7.76"
click at [881, 352] on div "All invoices Draft Scheduled Agreement Sent Paying Paid Refunded Failed Void Fi…" at bounding box center [749, 327] width 1142 height 578
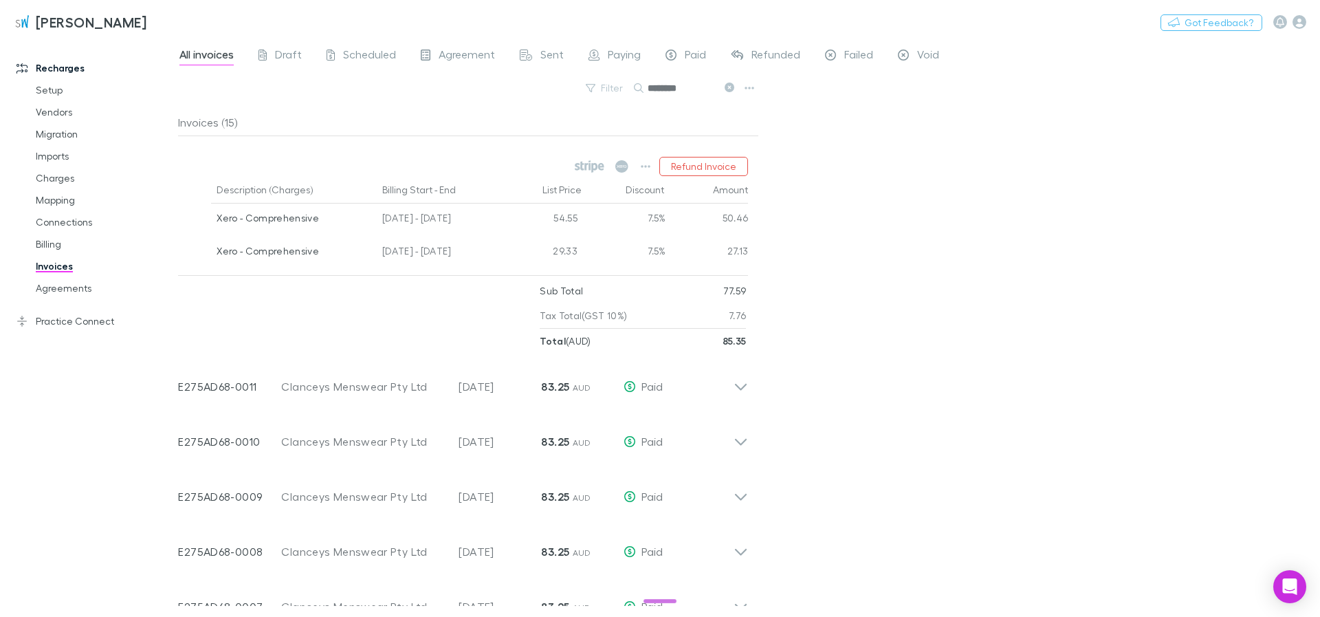
scroll to position [412, 0]
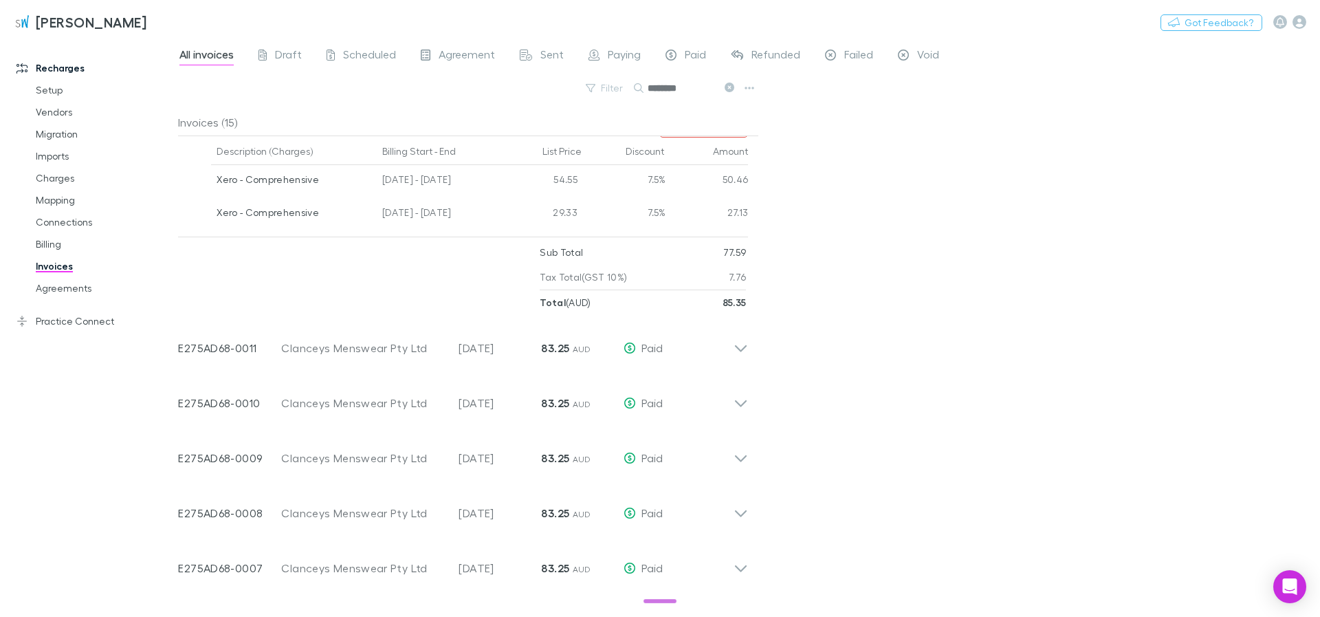
click at [737, 355] on div "Invoice Number E275AD68-0011 Customer Clanceys Menswear Pty Ltd Invoice Date [D…" at bounding box center [463, 342] width 592 height 55
click at [741, 349] on div "Invoice Number E275AD68-0011 Customer Clanceys Menswear Pty Ltd Invoice Date [D…" at bounding box center [463, 342] width 592 height 55
click at [1031, 391] on div "All invoices Draft Scheduled Agreement Sent Paying Paid Refunded Failed Void Fi…" at bounding box center [749, 327] width 1142 height 578
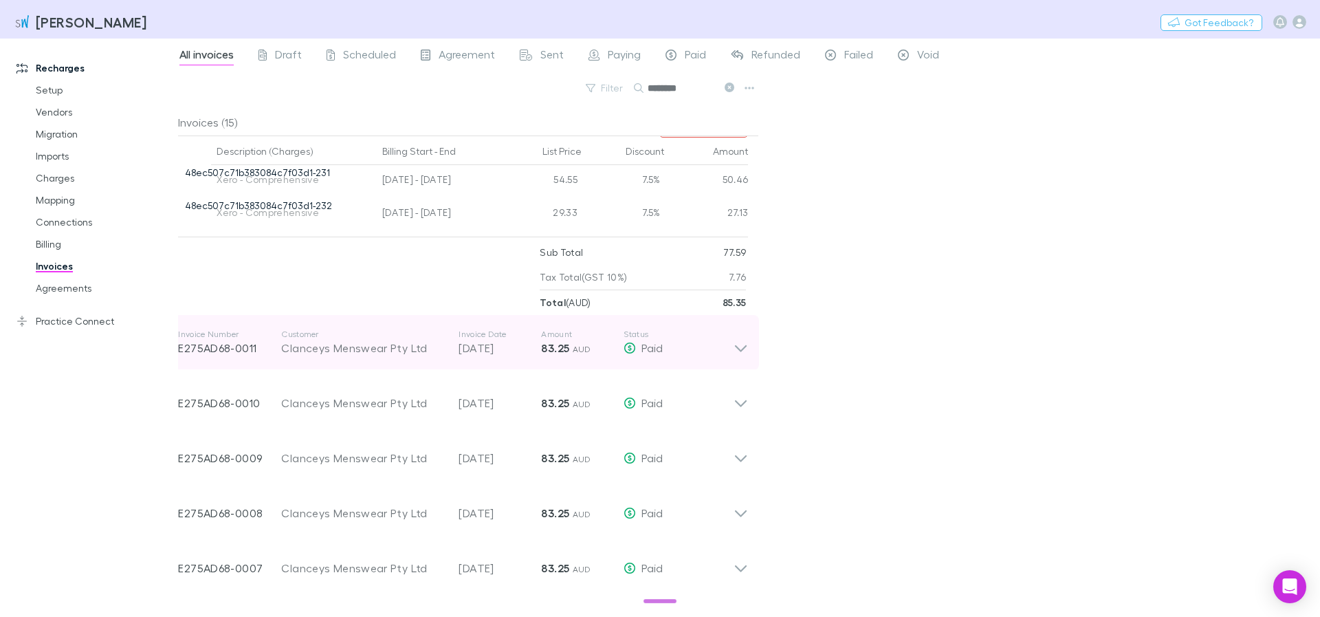
click at [734, 351] on icon at bounding box center [741, 342] width 14 height 27
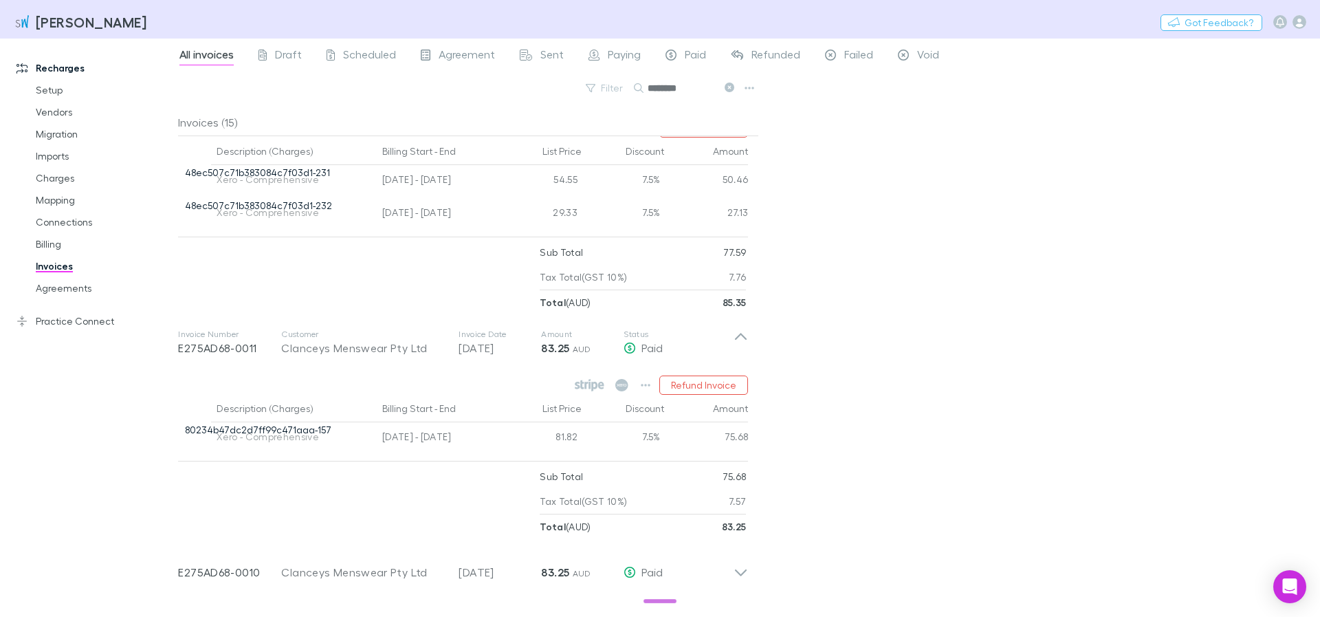
click at [849, 383] on div "All invoices Draft Scheduled Agreement Sent Paying Paid Refunded Failed Void Fi…" at bounding box center [749, 327] width 1142 height 578
drag, startPoint x: 538, startPoint y: 355, endPoint x: 564, endPoint y: 355, distance: 26.1
click at [564, 355] on div "Invoice Number E275AD68-0011 Customer Clanceys Menswear Pty Ltd Invoice Date [D…" at bounding box center [463, 427] width 592 height 224
click at [565, 354] on div "Invoice Number E275AD68-0011 Customer Clanceys Menswear Pty Ltd Invoice Date [D…" at bounding box center [463, 427] width 592 height 224
drag, startPoint x: 568, startPoint y: 353, endPoint x: 542, endPoint y: 354, distance: 26.1
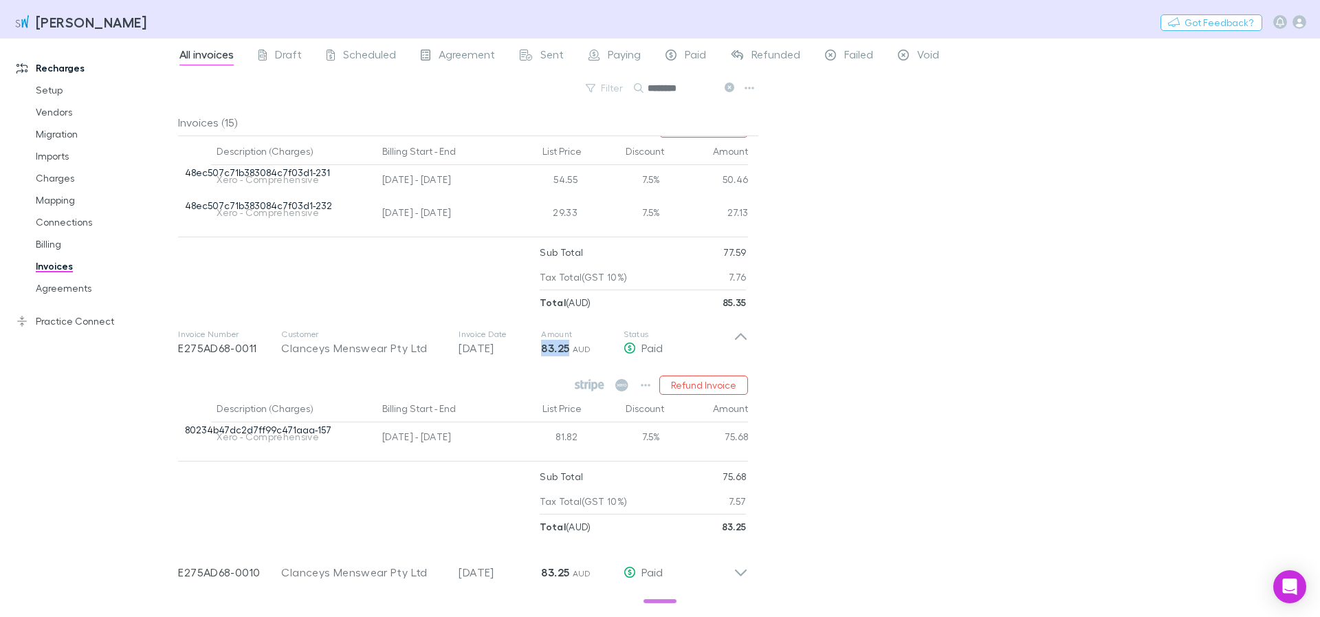
click at [542, 354] on div "Invoice Number E275AD68-0011 Customer Clanceys Menswear Pty Ltd Invoice Date [D…" at bounding box center [463, 427] width 592 height 224
copy strong "83.25"
click at [828, 236] on div "All invoices Draft Scheduled Agreement Sent Paying Paid Refunded Failed Void Fi…" at bounding box center [749, 327] width 1142 height 578
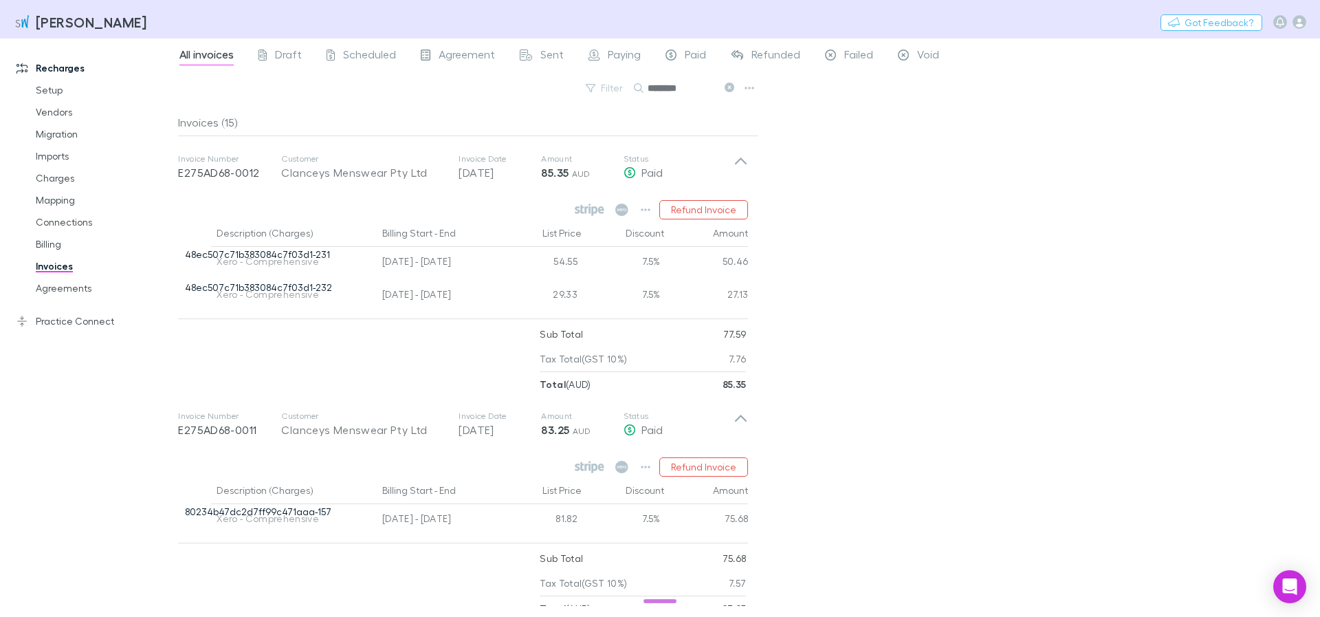
scroll to position [330, 0]
click at [740, 166] on div "Invoice Number E275AD68-0012 Customer Clanceys Menswear Pty Ltd Invoice Date [D…" at bounding box center [463, 268] width 592 height 257
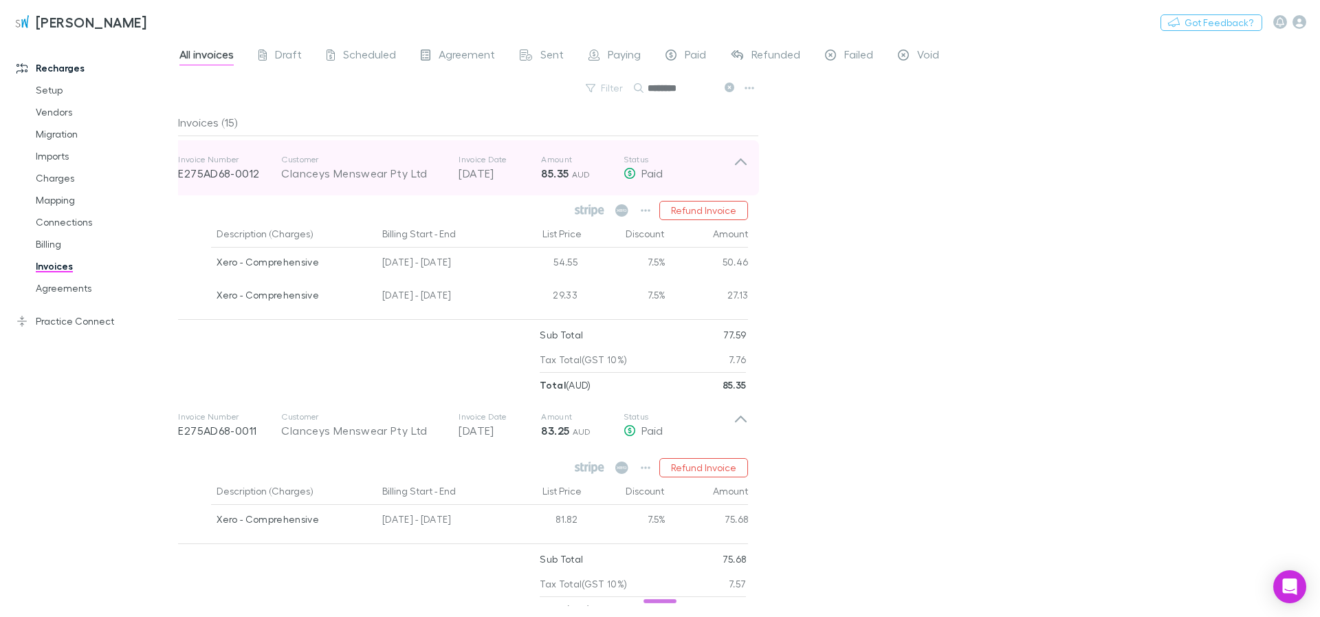
click at [740, 164] on icon at bounding box center [741, 167] width 14 height 27
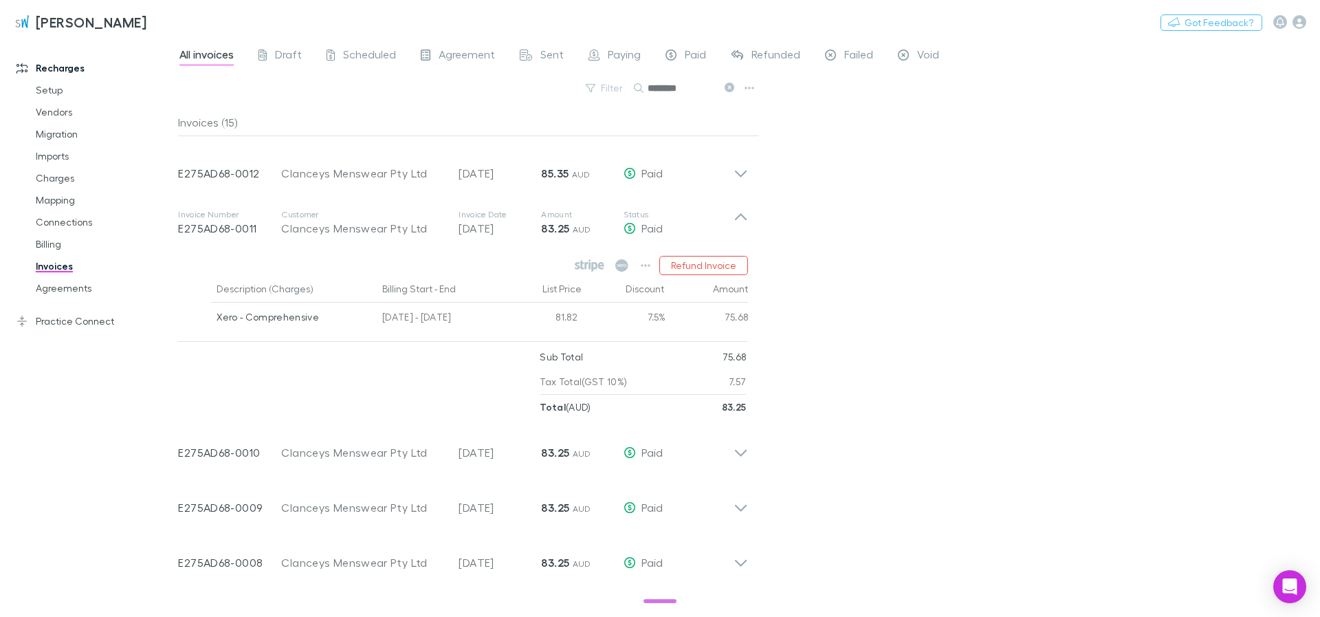
click at [851, 305] on div "All invoices Draft Scheduled Agreement Sent Paying Paid Refunded Failed Void Fi…" at bounding box center [749, 327] width 1142 height 578
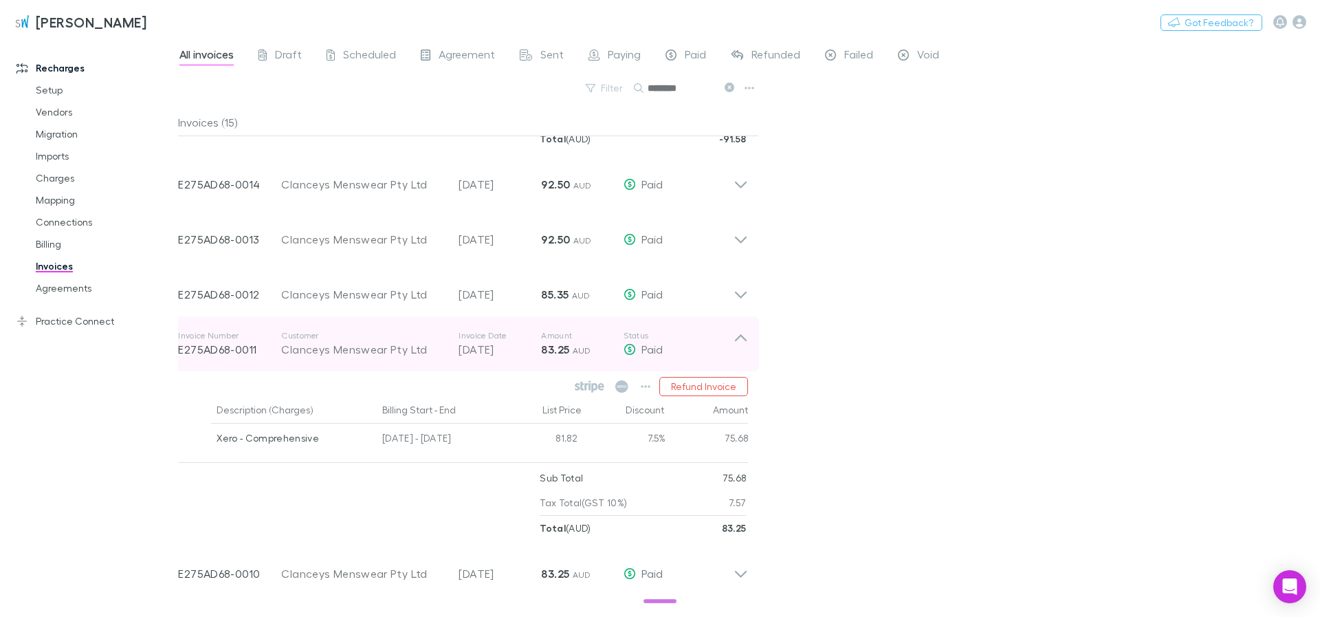
scroll to position [247, 0]
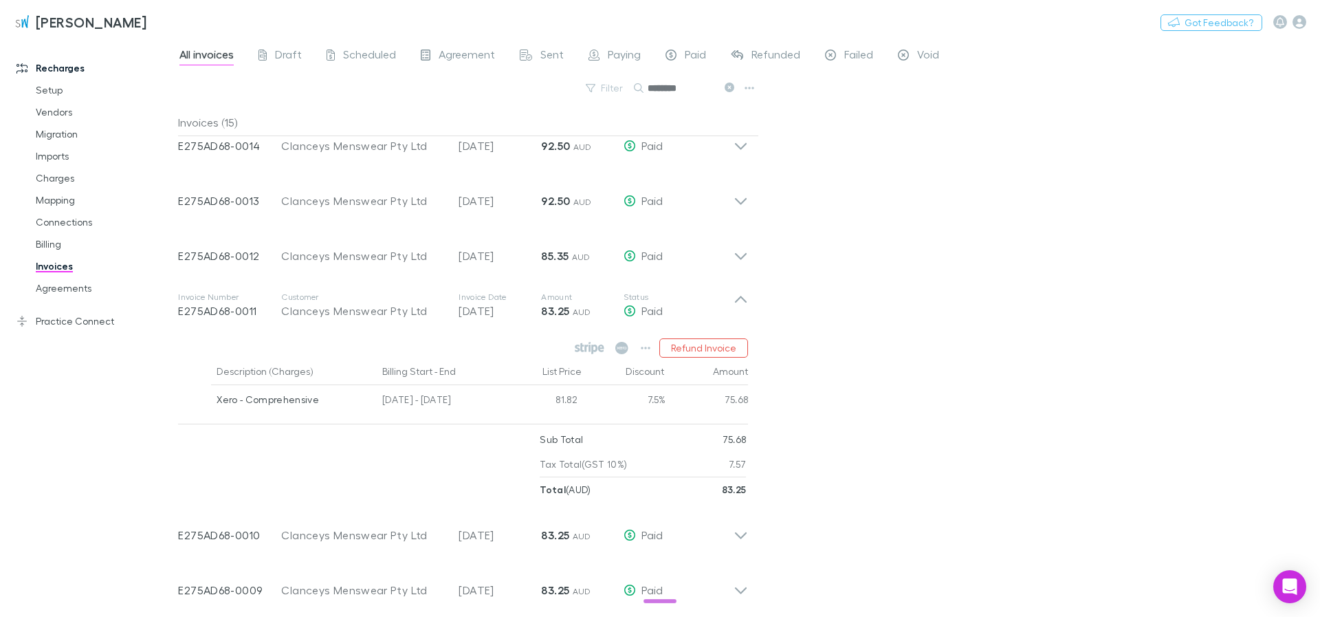
click at [846, 411] on div "All invoices Draft Scheduled Agreement Sent Paying Paid Refunded Failed Void Fi…" at bounding box center [749, 327] width 1142 height 578
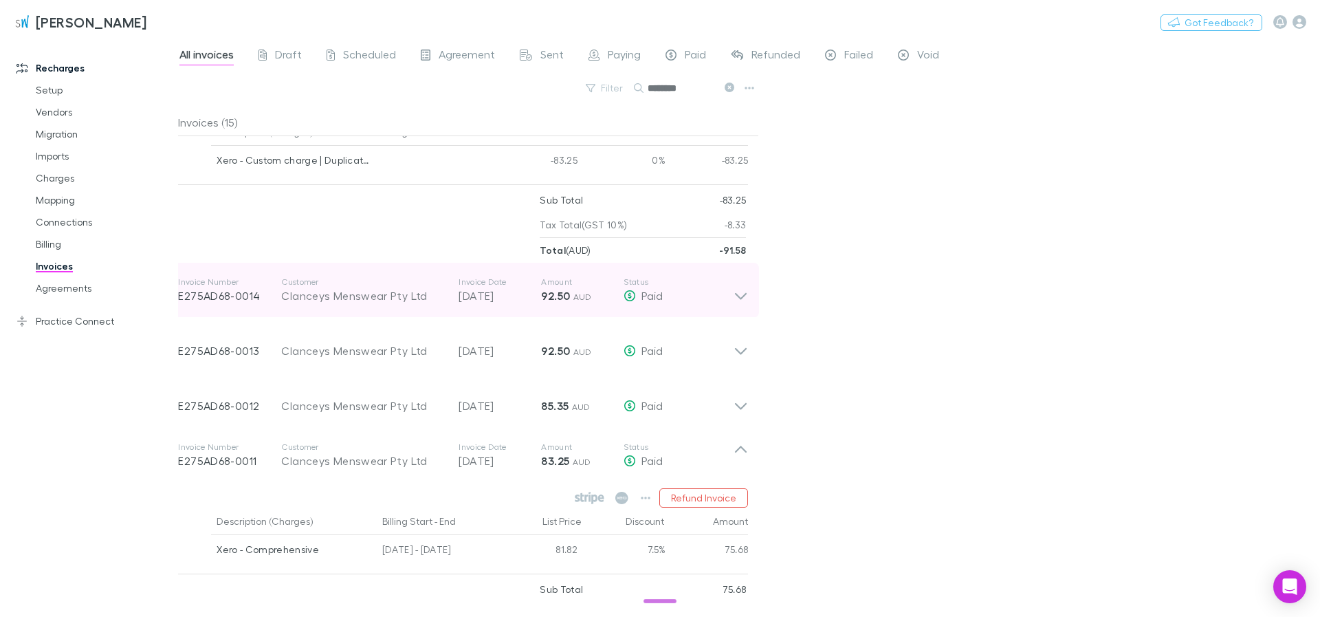
scroll to position [0, 0]
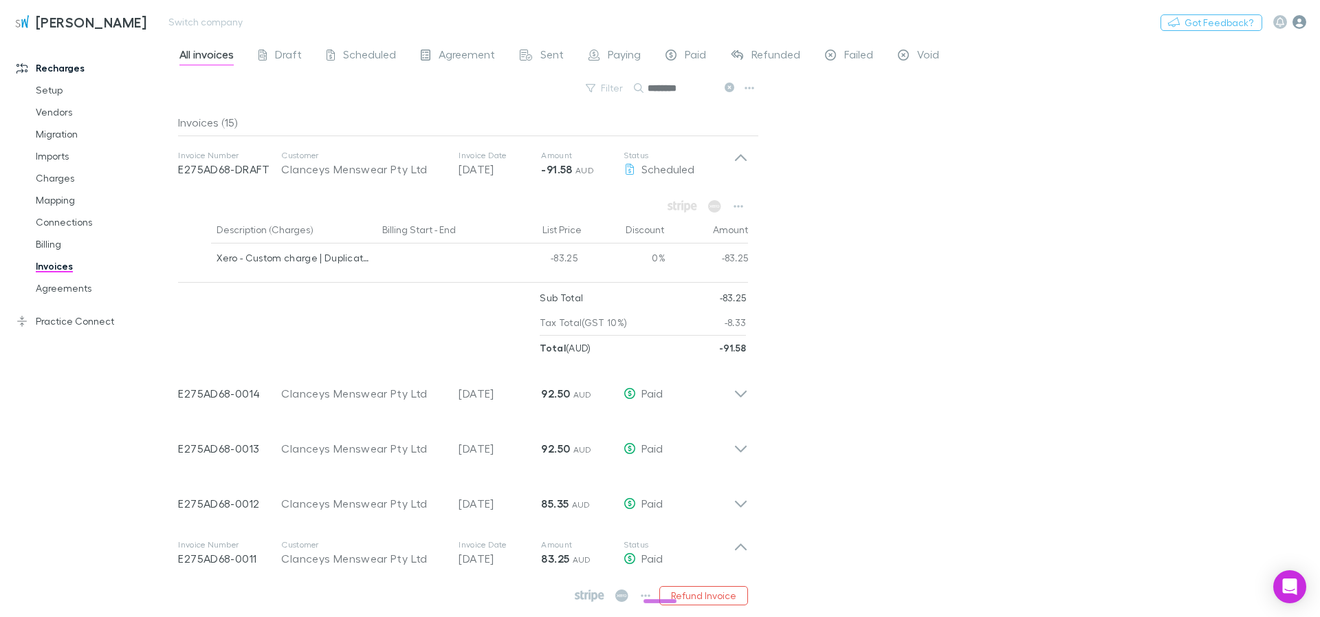
click at [1298, 18] on icon "button" at bounding box center [1299, 22] width 14 height 14
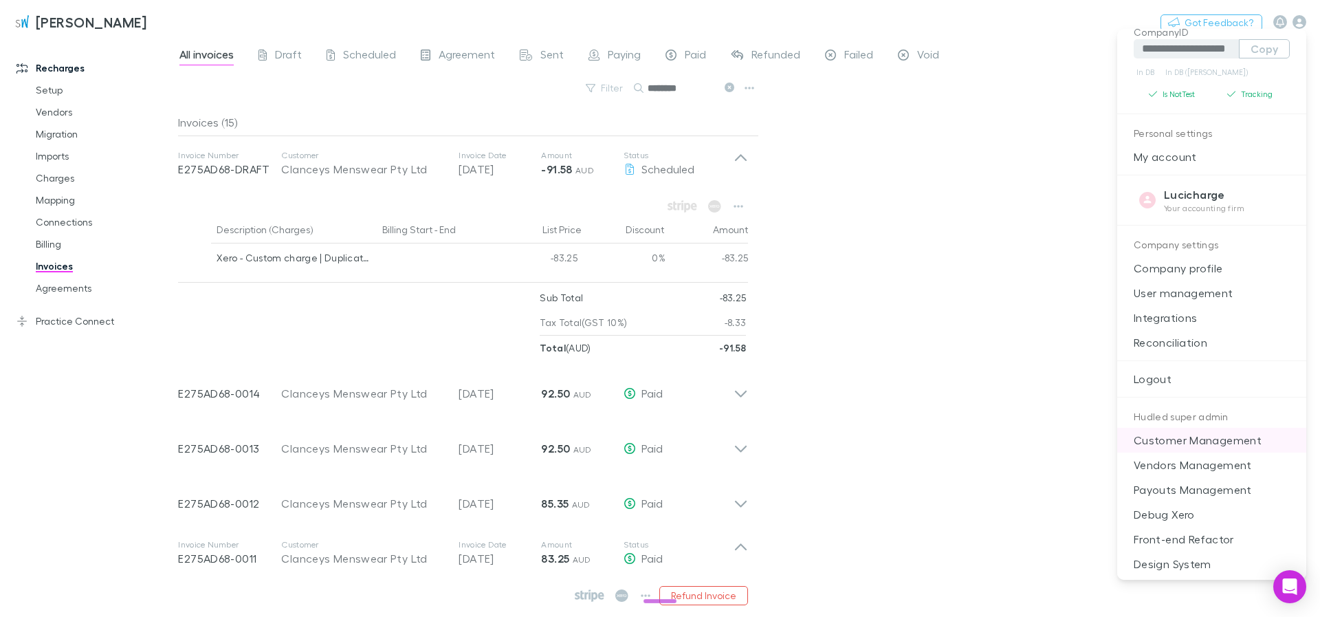
scroll to position [111, 0]
click at [1177, 514] on p "Debug Xero" at bounding box center [1211, 512] width 189 height 25
select select "****"
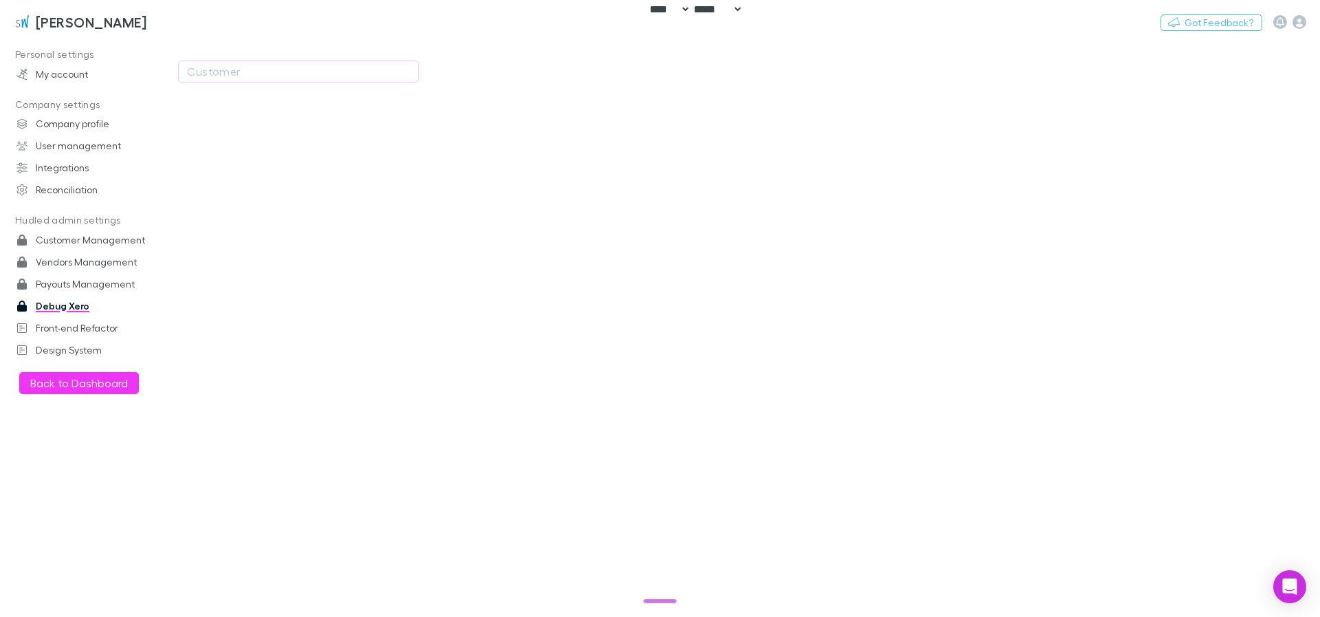
click at [239, 47] on div "Customer" at bounding box center [436, 71] width 516 height 66
click at [252, 67] on div "Customer" at bounding box center [298, 71] width 223 height 16
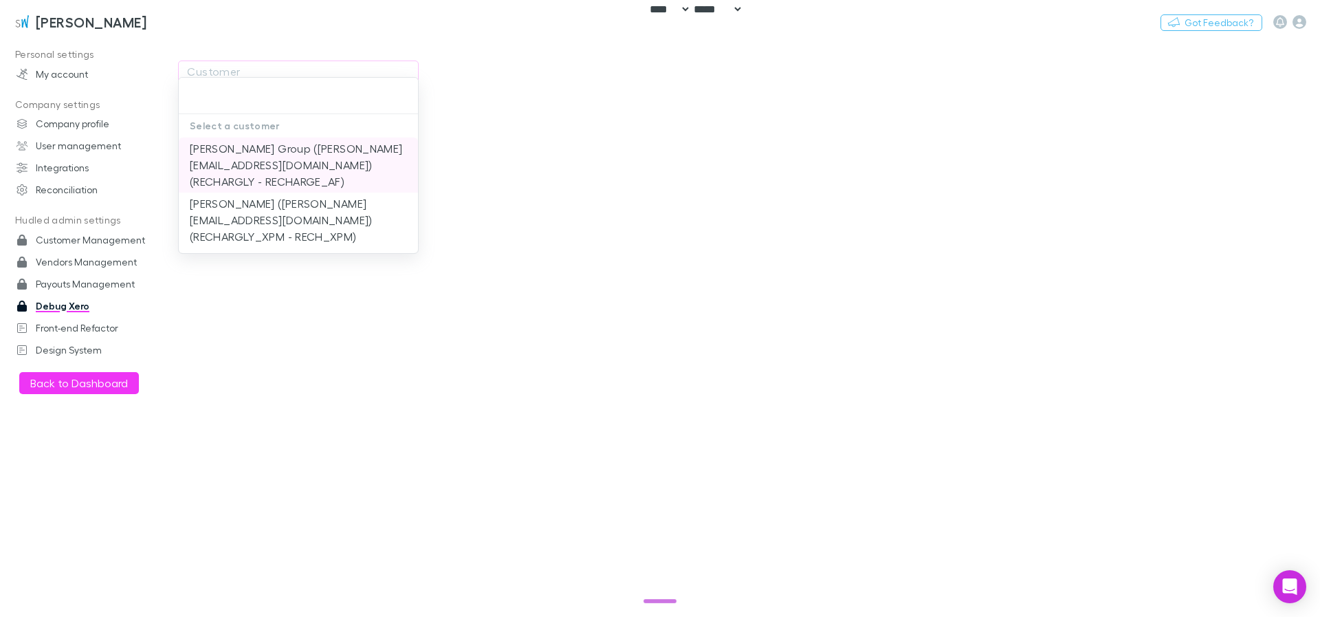
click at [248, 155] on li "[PERSON_NAME] Group ([PERSON_NAME][EMAIL_ADDRESS][DOMAIN_NAME]) (RECHARGLY - RE…" at bounding box center [298, 164] width 239 height 55
type input "**********"
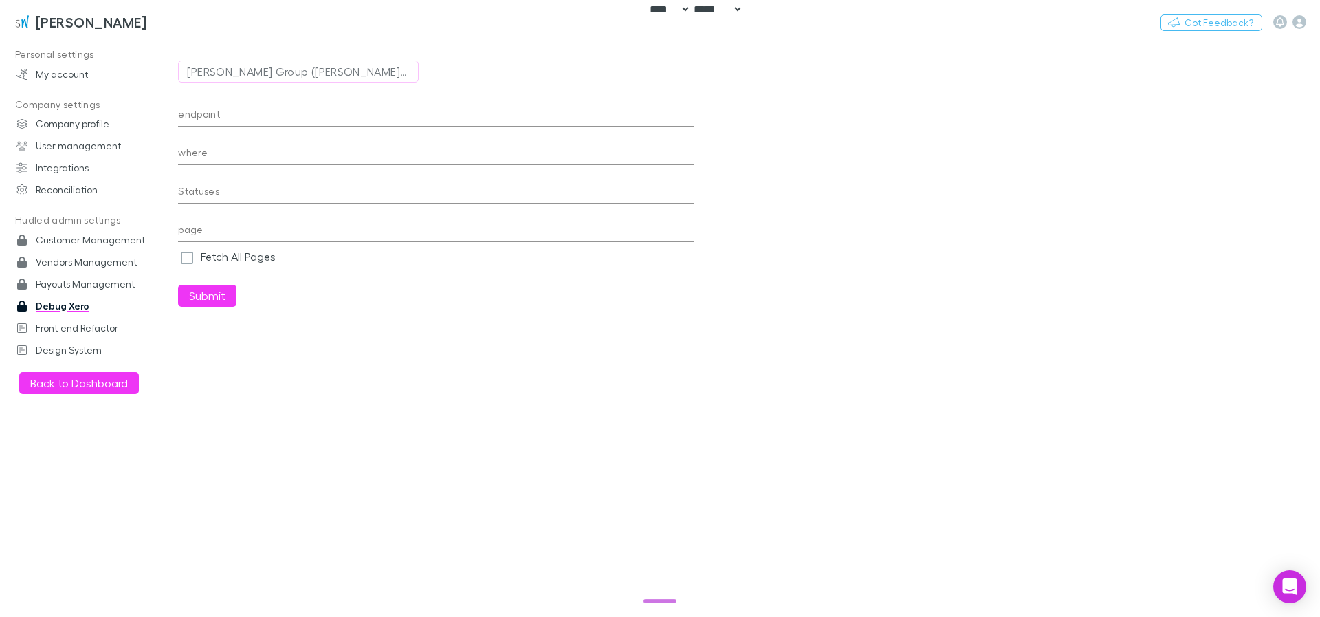
click at [207, 110] on input "endpoint" at bounding box center [436, 115] width 516 height 22
click at [293, 146] on input "where" at bounding box center [436, 154] width 516 height 22
click at [297, 111] on input "**********" at bounding box center [436, 115] width 516 height 22
paste input "**********"
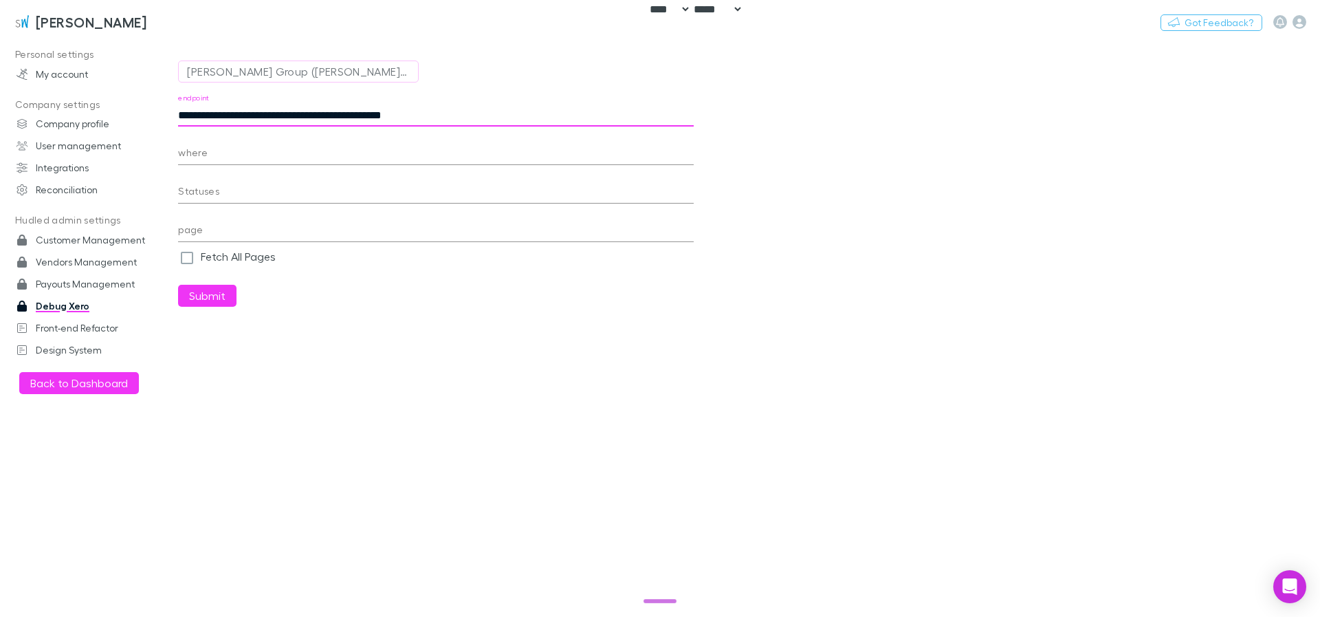
type input "**********"
click at [178, 285] on button "Submit" at bounding box center [207, 296] width 58 height 22
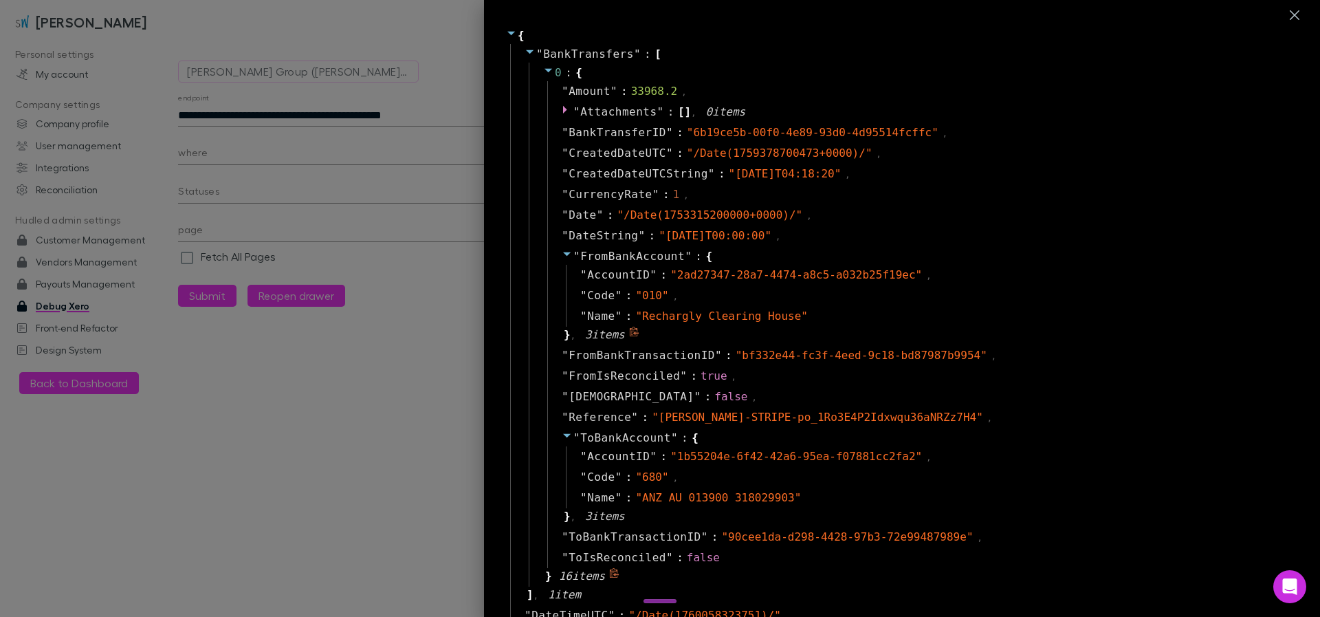
click at [562, 254] on icon at bounding box center [567, 253] width 11 height 11
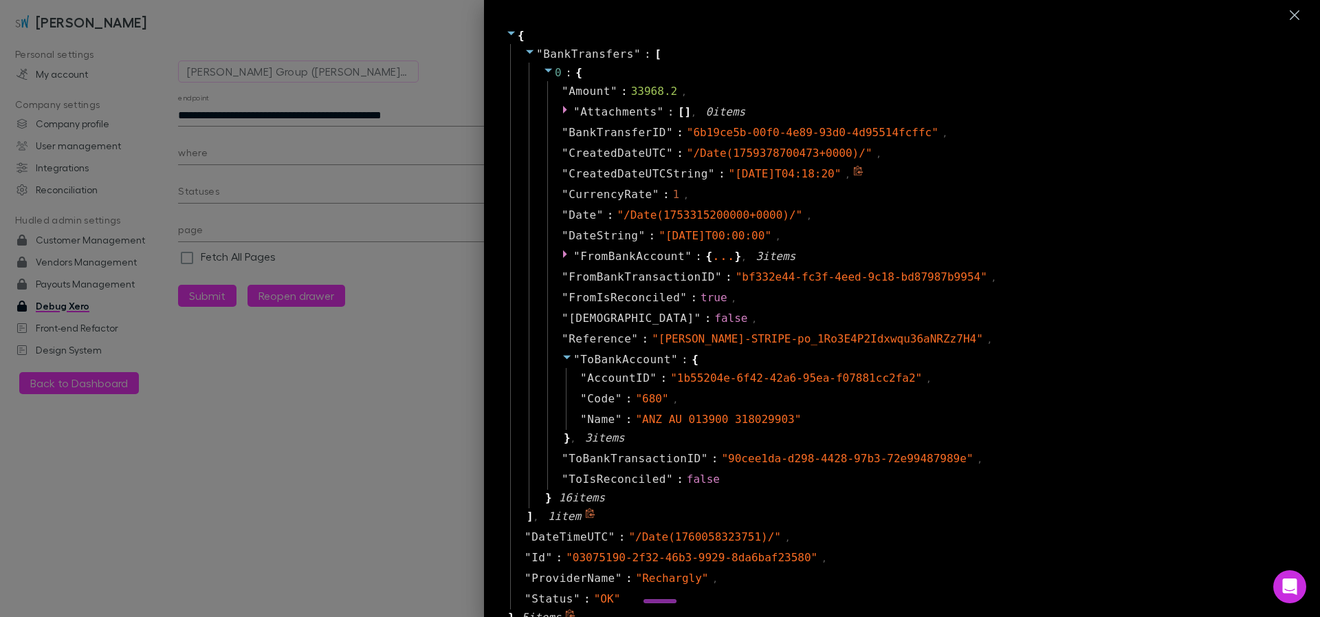
drag, startPoint x: 726, startPoint y: 171, endPoint x: 846, endPoint y: 171, distance: 119.6
click at [841, 171] on span "" [DATE]T04:18:20 "" at bounding box center [785, 173] width 113 height 13
click at [563, 355] on icon at bounding box center [567, 357] width 8 height 4
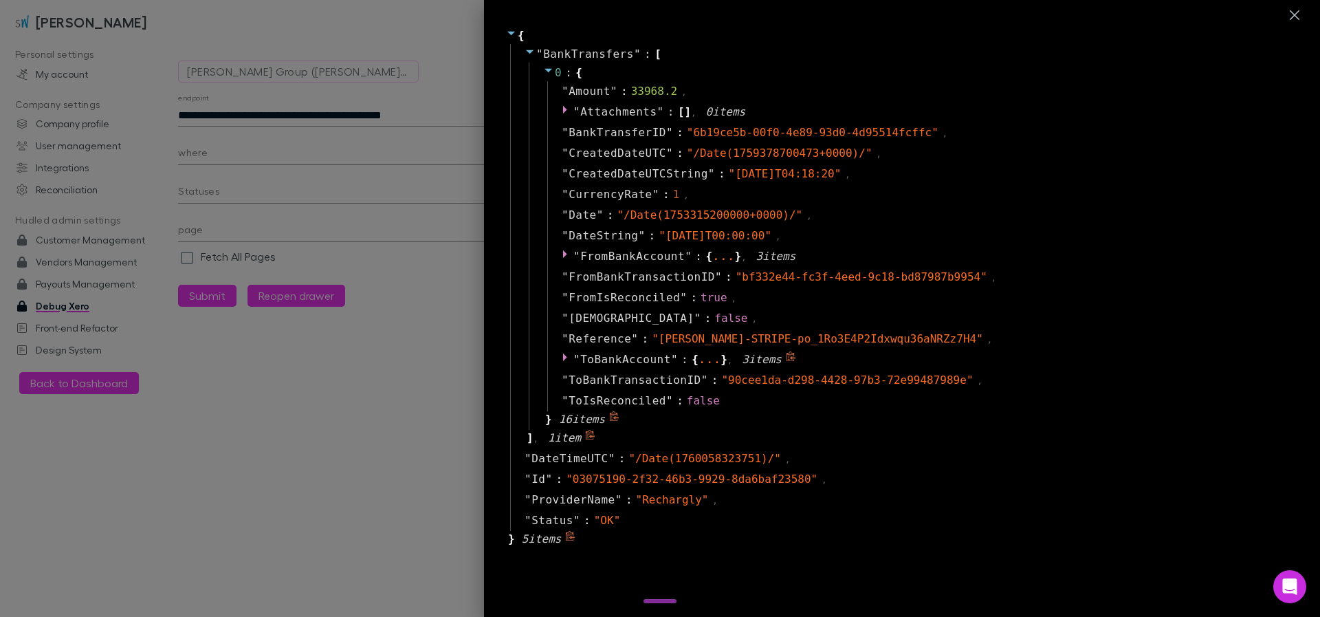
click at [562, 355] on icon at bounding box center [567, 356] width 11 height 11
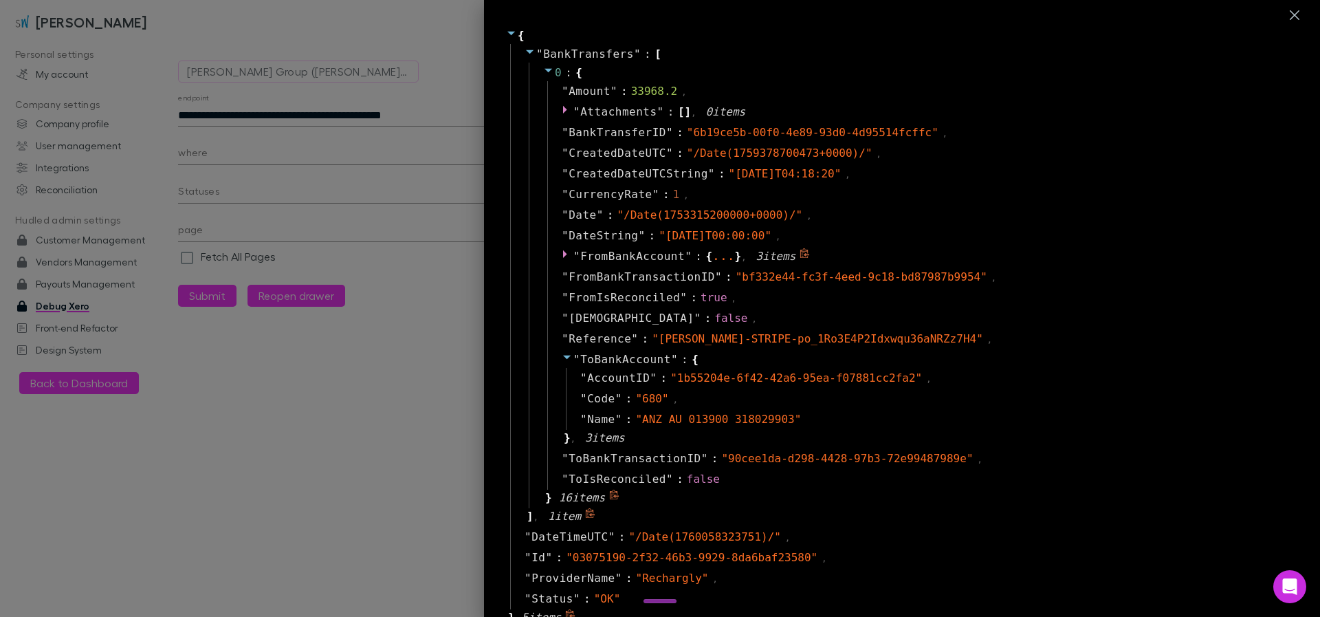
click at [562, 252] on icon at bounding box center [567, 253] width 11 height 11
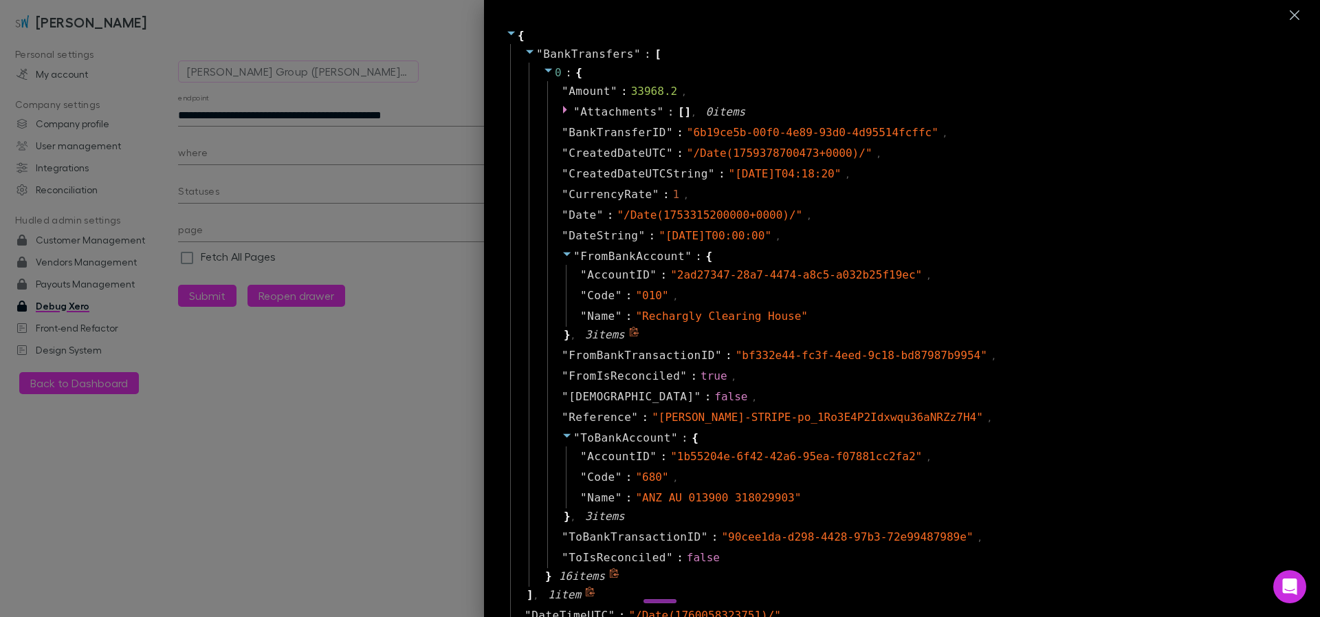
click at [550, 250] on div "" FromBankAccount " : { " AccountID " : " 2ad27347-28a7-4474-a8c5-a032b25f19ec …" at bounding box center [919, 295] width 744 height 99
click at [562, 252] on icon at bounding box center [567, 253] width 11 height 11
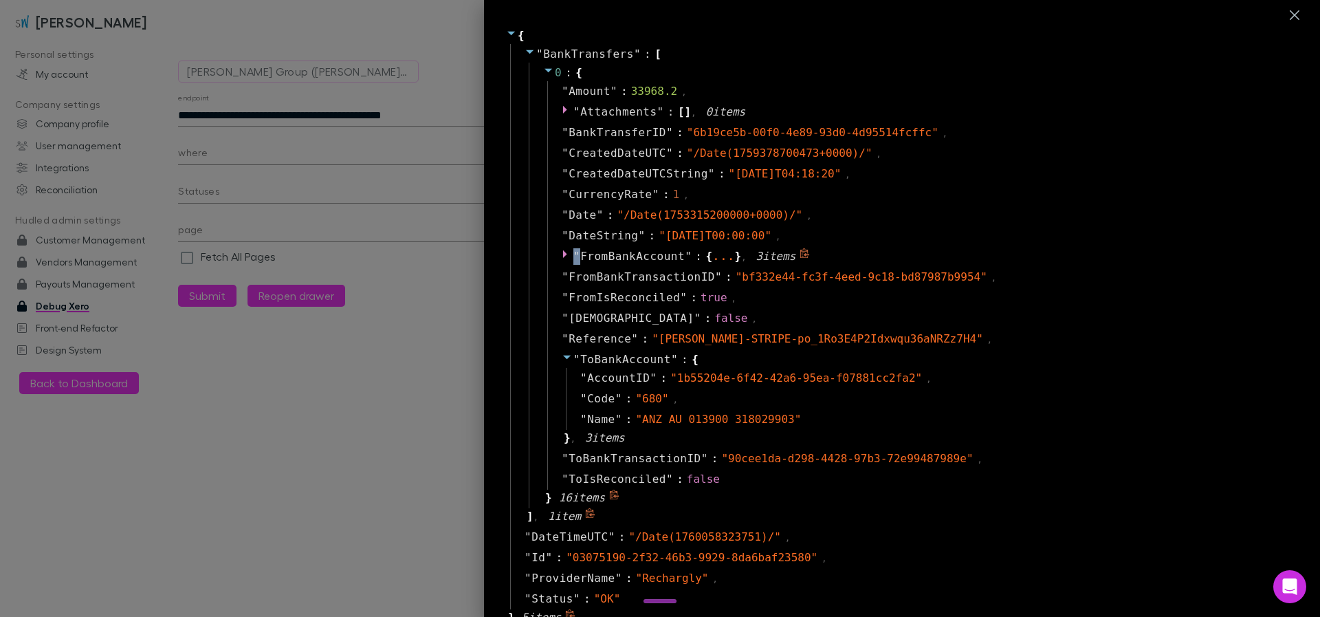
click at [562, 252] on icon at bounding box center [567, 253] width 11 height 11
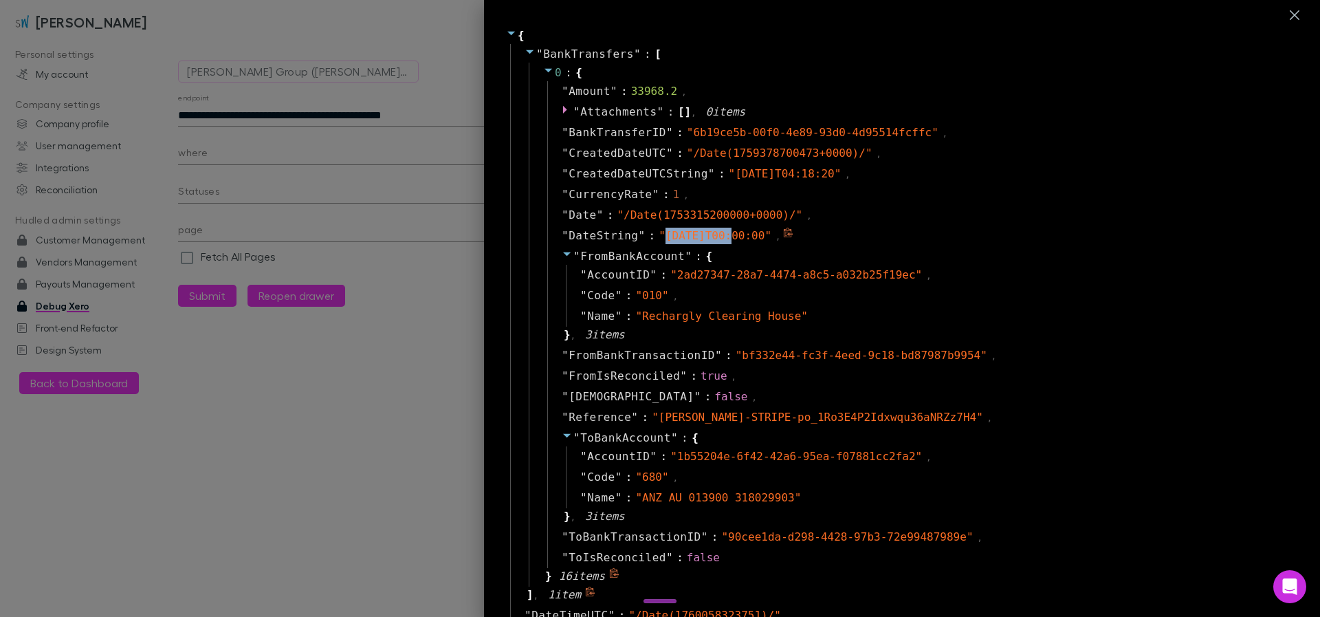
drag, startPoint x: 657, startPoint y: 233, endPoint x: 720, endPoint y: 234, distance: 63.9
click at [720, 234] on span "" [DATE]T00:00:00 "" at bounding box center [715, 235] width 113 height 13
copy span "[DATE]"
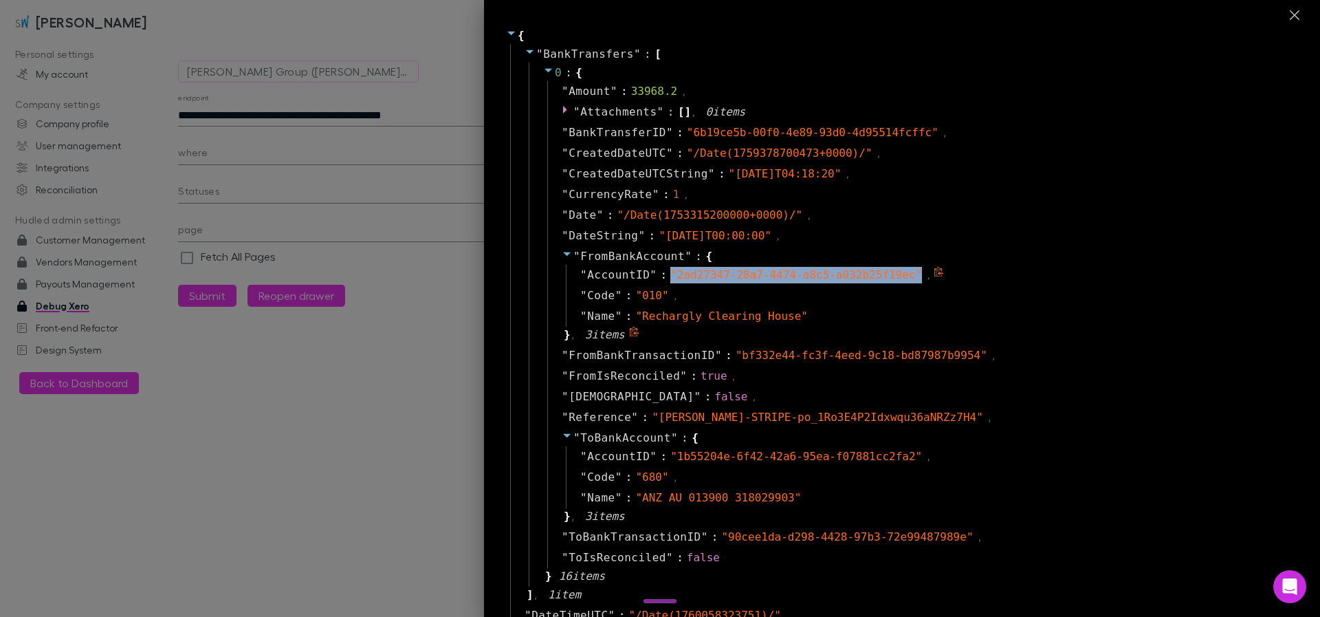
drag, startPoint x: 909, startPoint y: 274, endPoint x: 662, endPoint y: 273, distance: 246.8
click at [670, 273] on span "" 2ad27347-28a7-4474-a8c5-a032b25f19ec "" at bounding box center [796, 274] width 252 height 13
click at [313, 152] on div at bounding box center [660, 308] width 1320 height 617
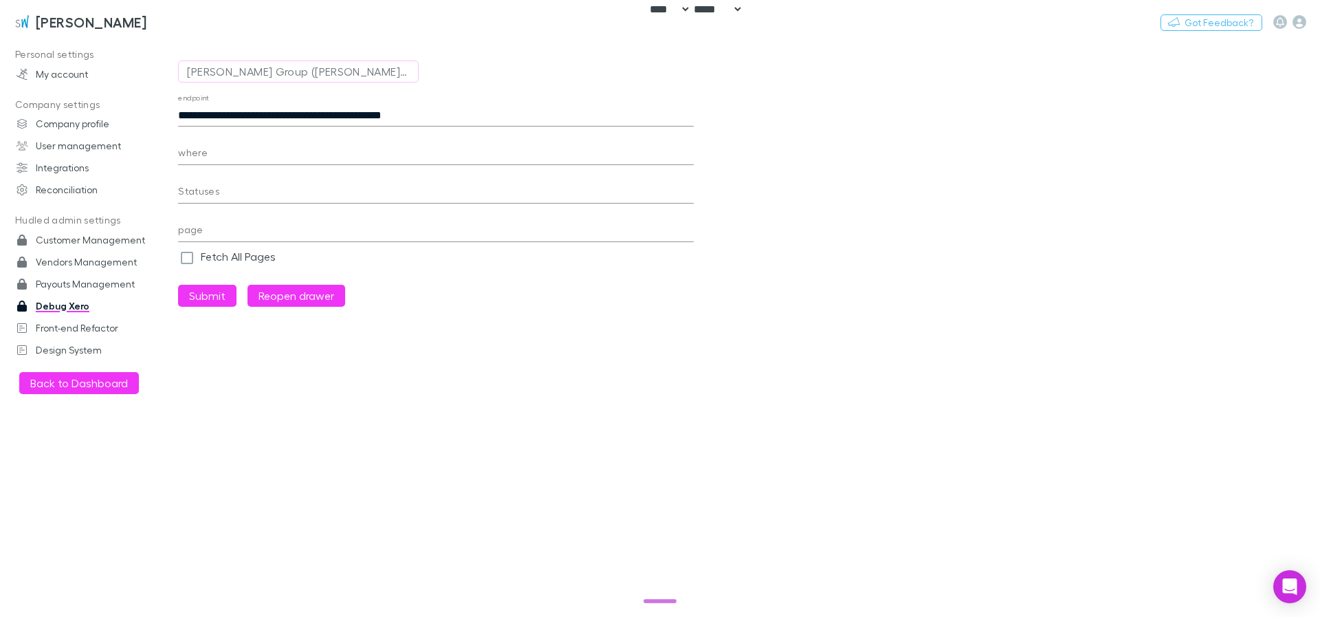
paste input "**********"
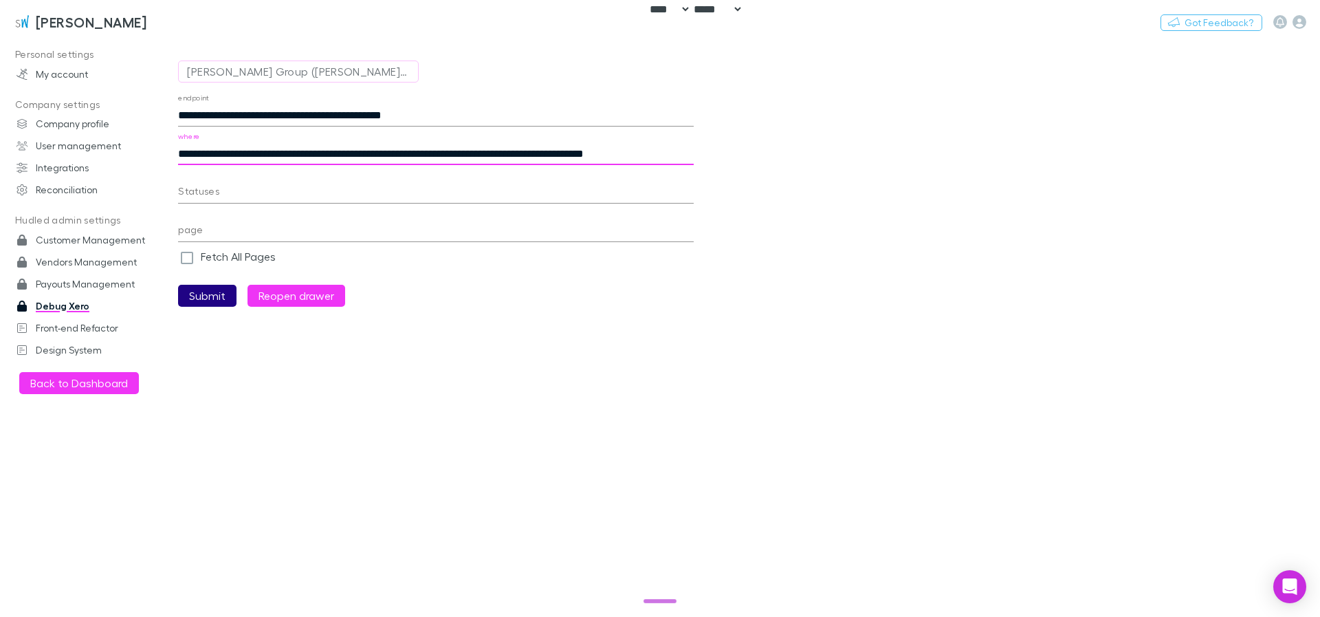
click at [203, 304] on button "Submit" at bounding box center [207, 296] width 58 height 22
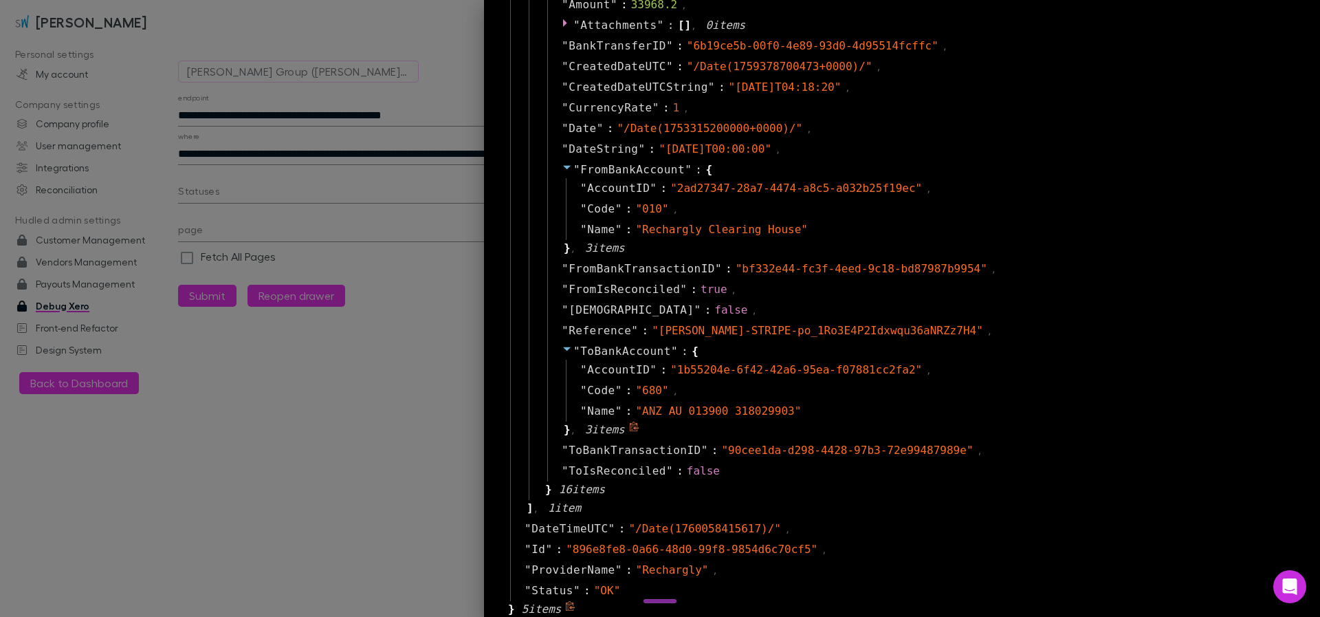
scroll to position [87, 0]
click at [354, 164] on div at bounding box center [660, 308] width 1320 height 617
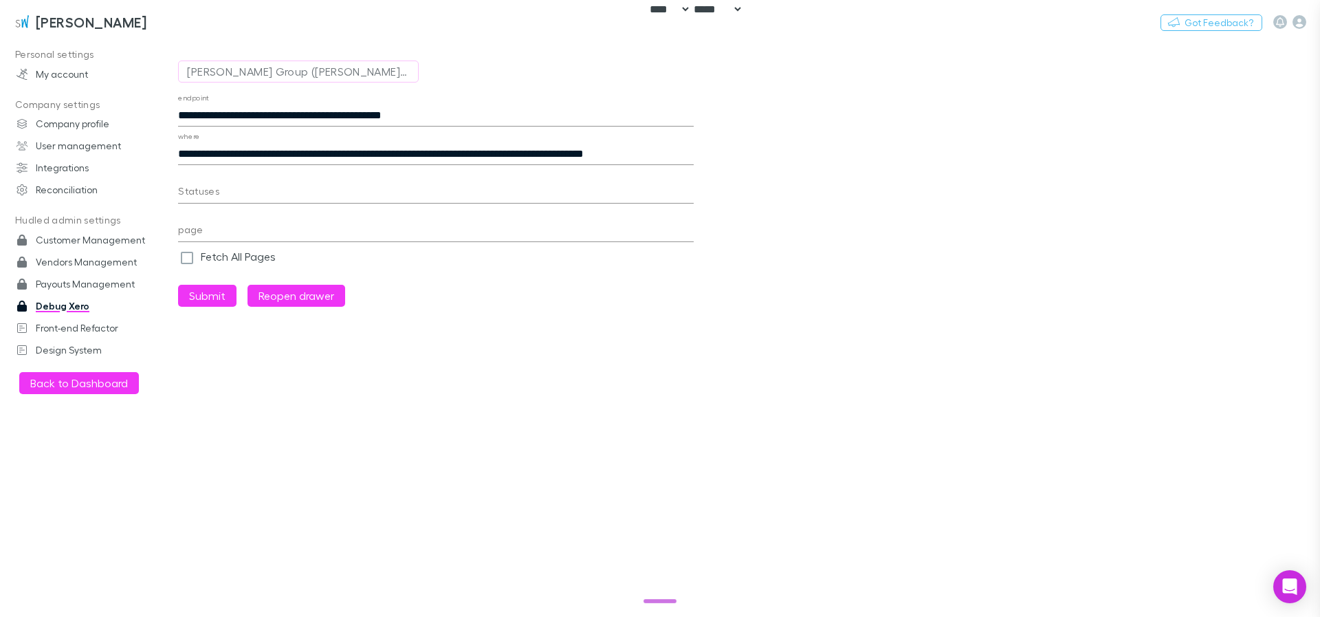
scroll to position [33, 0]
click at [460, 151] on input "**********" at bounding box center [436, 154] width 516 height 22
type input "**********"
click at [206, 294] on button "Submit" at bounding box center [207, 296] width 58 height 22
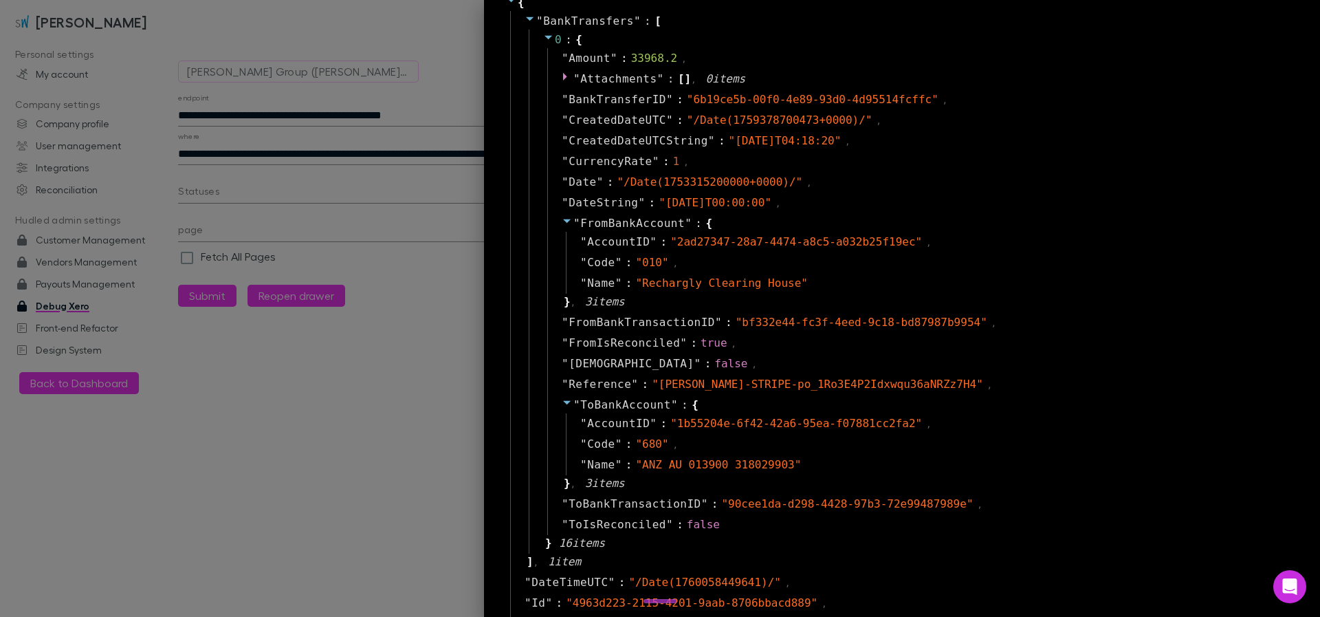
click at [331, 104] on div at bounding box center [660, 308] width 1320 height 617
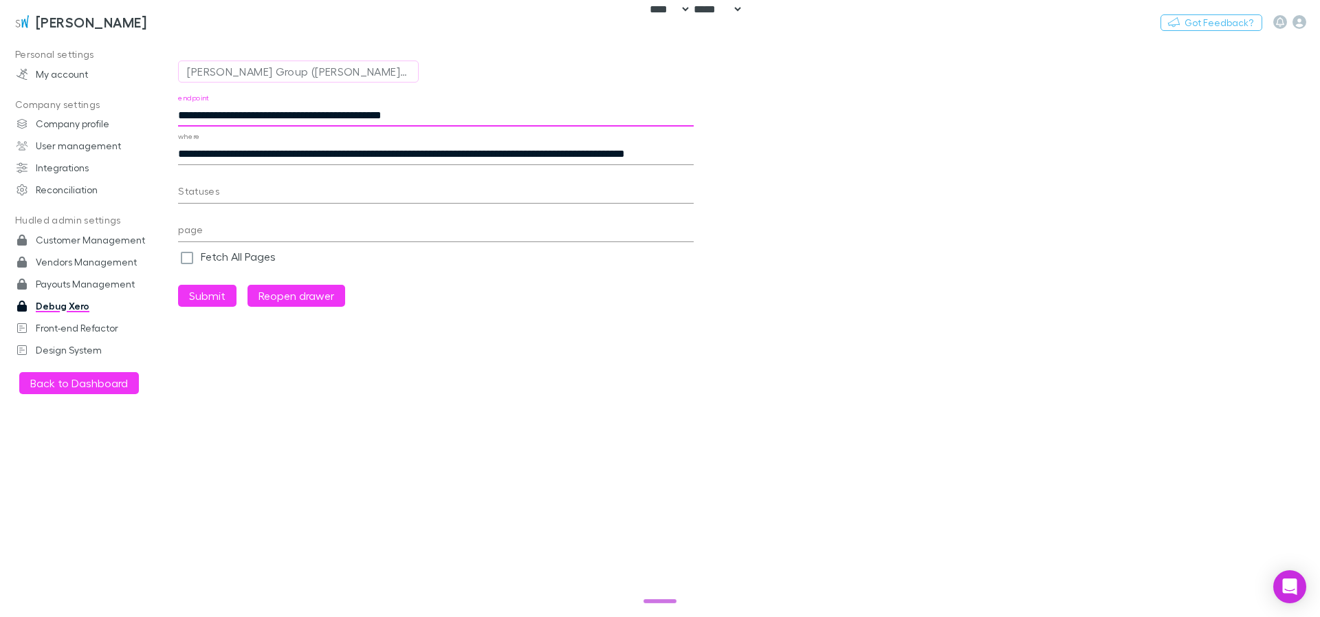
drag, startPoint x: 250, startPoint y: 113, endPoint x: 957, endPoint y: 181, distance: 710.6
click at [934, 155] on main "**********" at bounding box center [749, 327] width 1142 height 578
type input "**********"
click at [629, 151] on input "**********" at bounding box center [436, 154] width 516 height 22
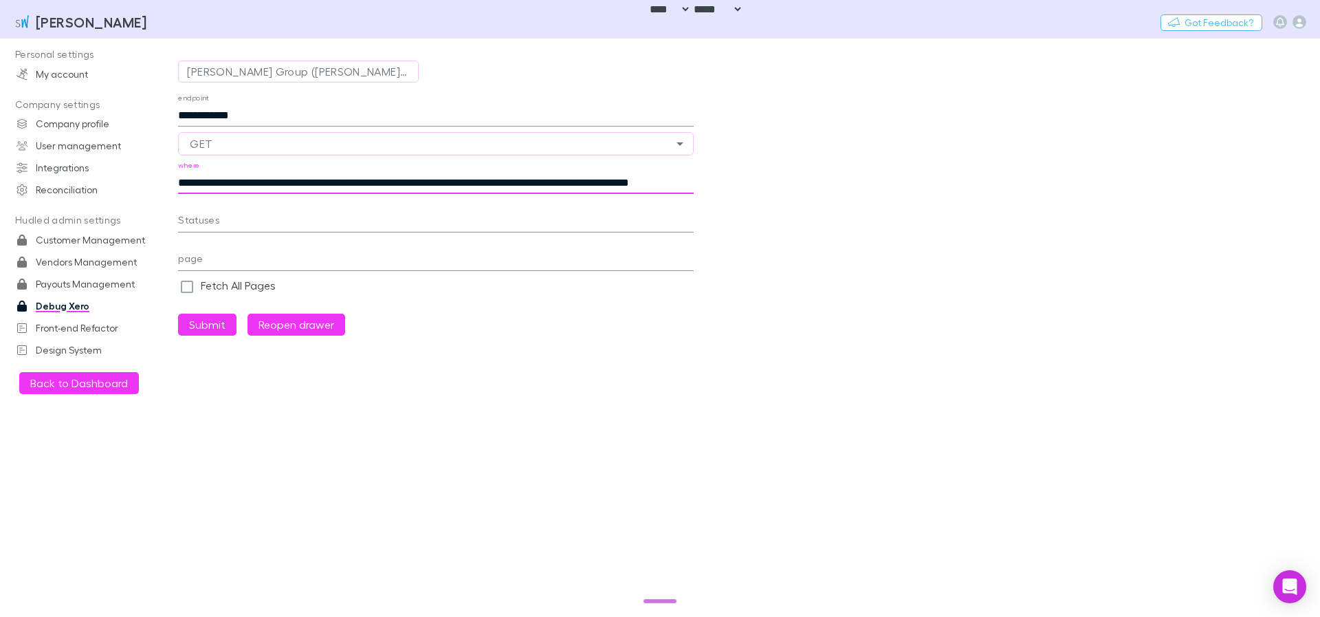
paste input "****"
paste input "**********"
type input "**********"
click at [199, 323] on button "Submit" at bounding box center [207, 324] width 58 height 22
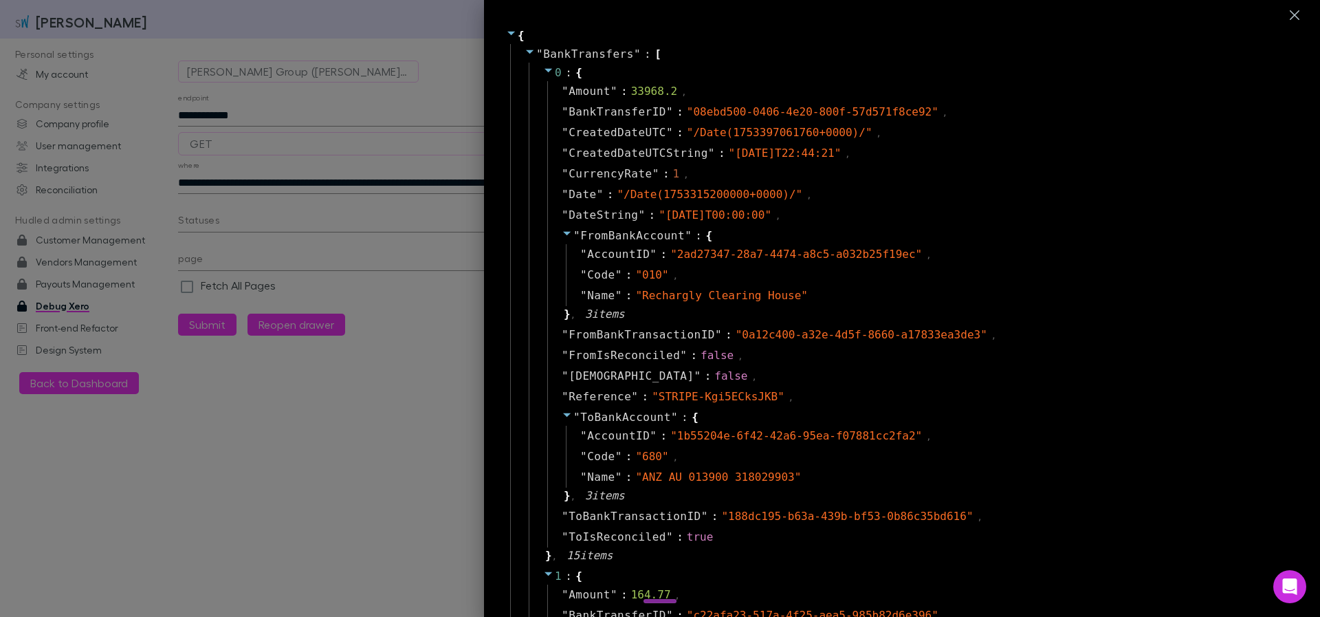
click at [526, 53] on icon at bounding box center [530, 52] width 8 height 4
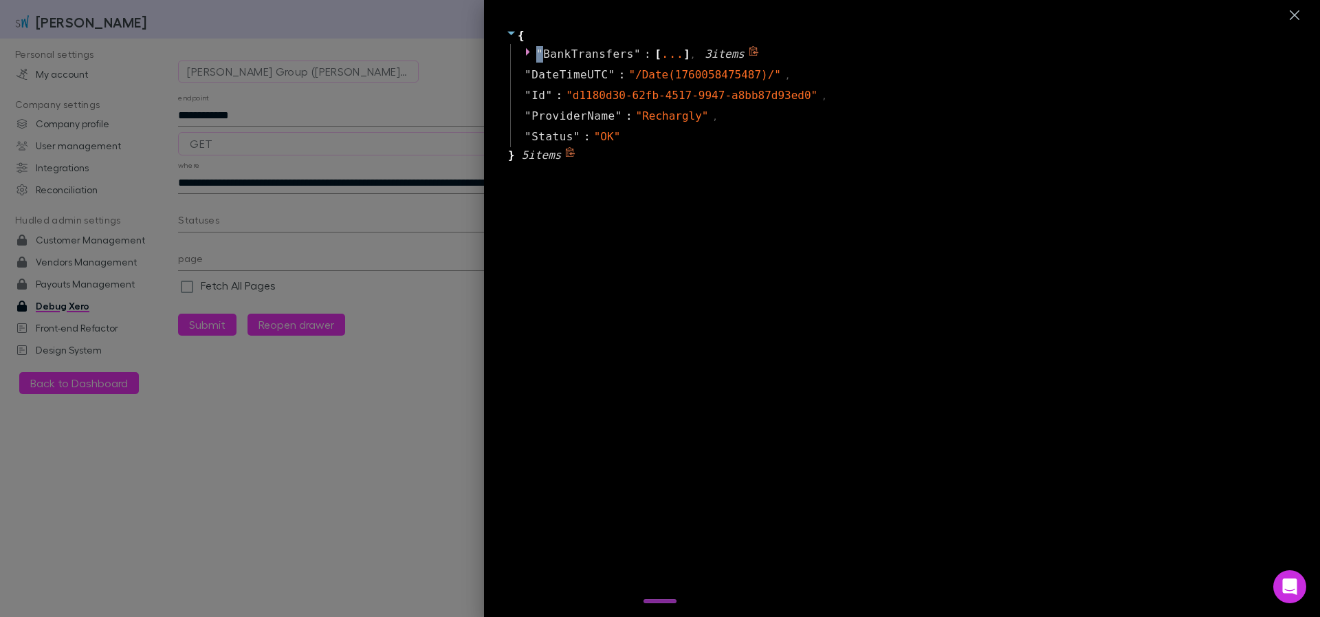
click at [525, 53] on icon at bounding box center [530, 51] width 11 height 11
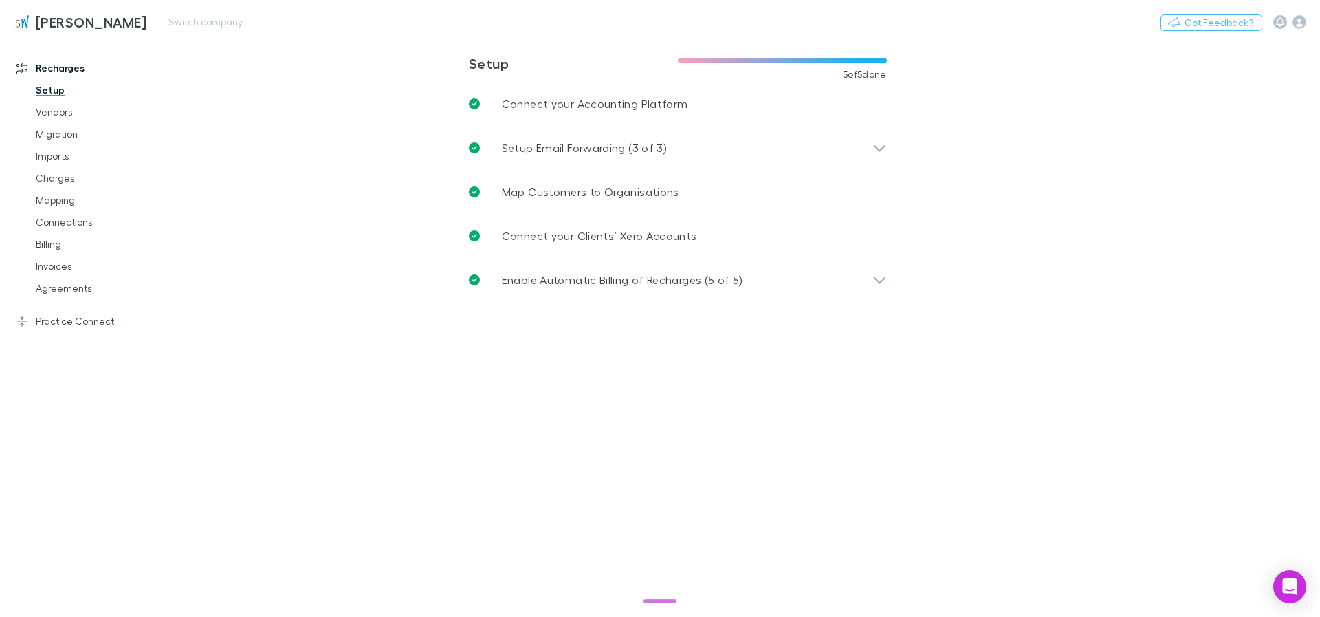
click at [1302, 14] on div "Nothing Got Feedback?" at bounding box center [1239, 22] width 159 height 18
click at [1302, 22] on icon "button" at bounding box center [1299, 22] width 14 height 14
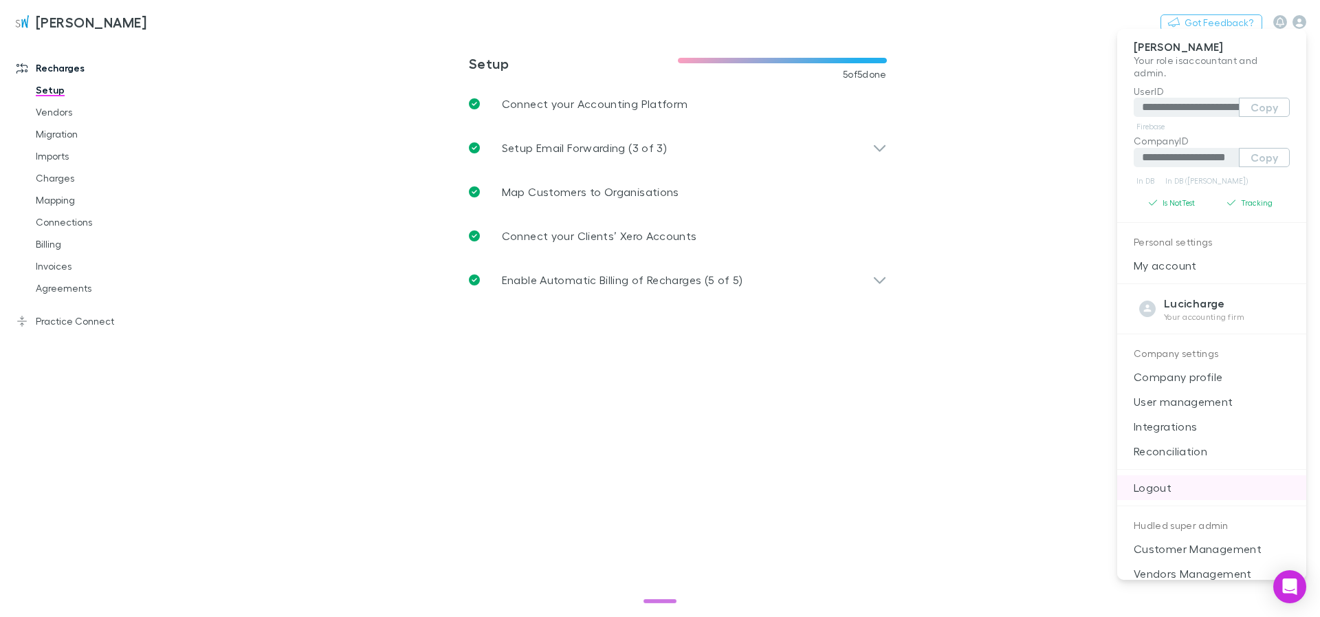
scroll to position [111, 0]
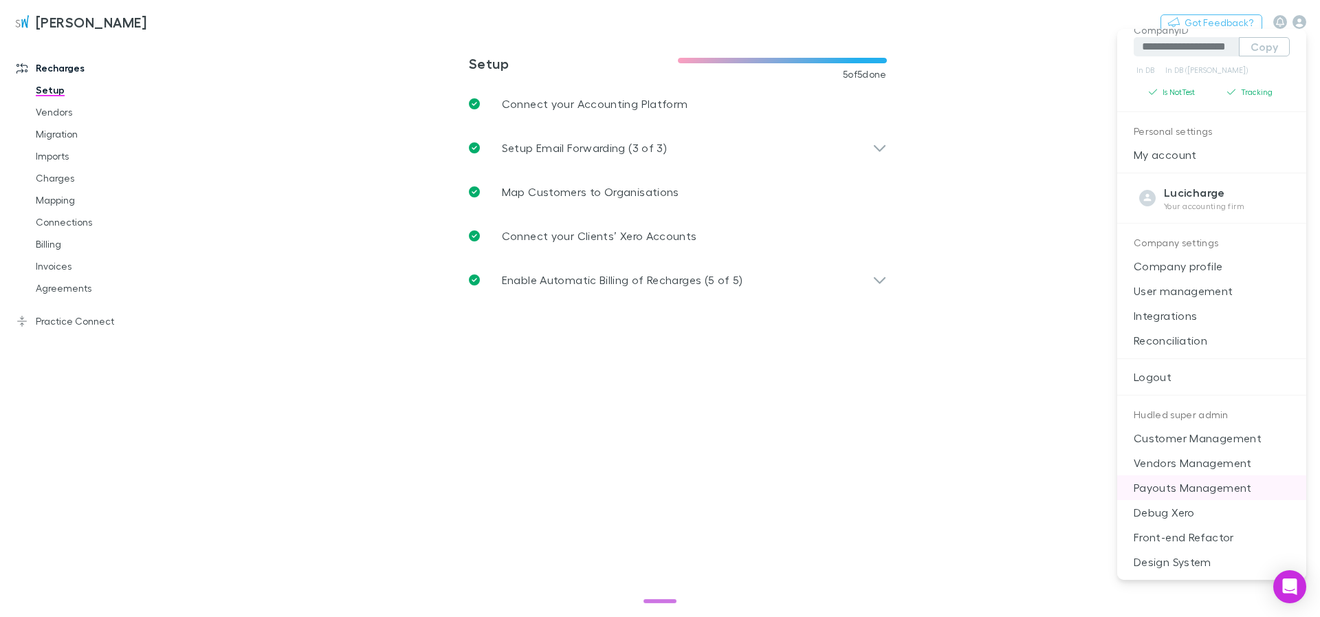
click at [1209, 483] on p "Payouts Management" at bounding box center [1211, 487] width 189 height 25
select select "****"
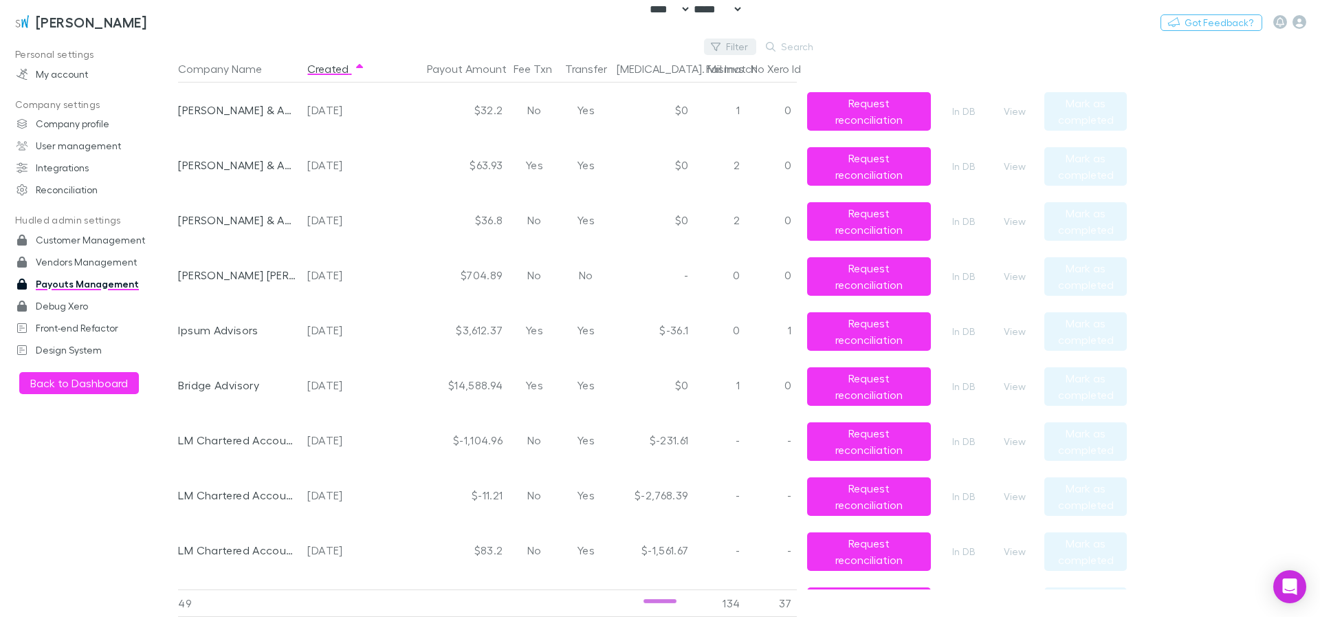
click at [714, 50] on icon "button" at bounding box center [716, 47] width 10 height 10
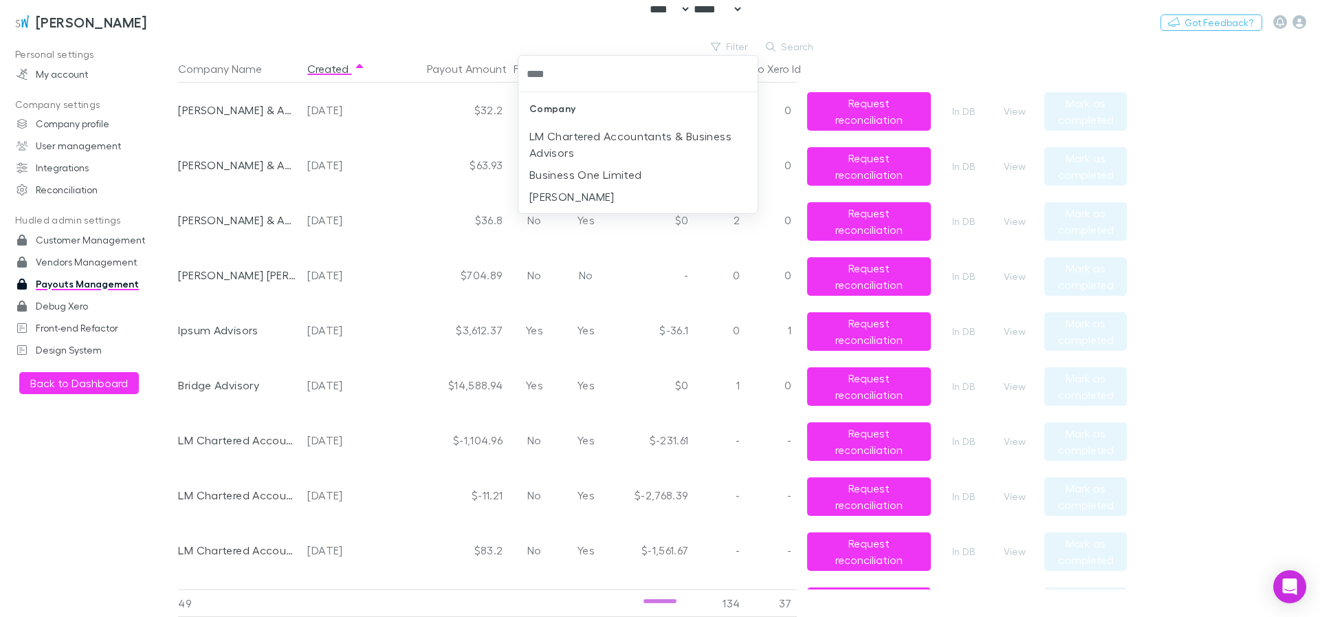
type input "*****"
click at [625, 137] on li "[PERSON_NAME]" at bounding box center [637, 136] width 239 height 22
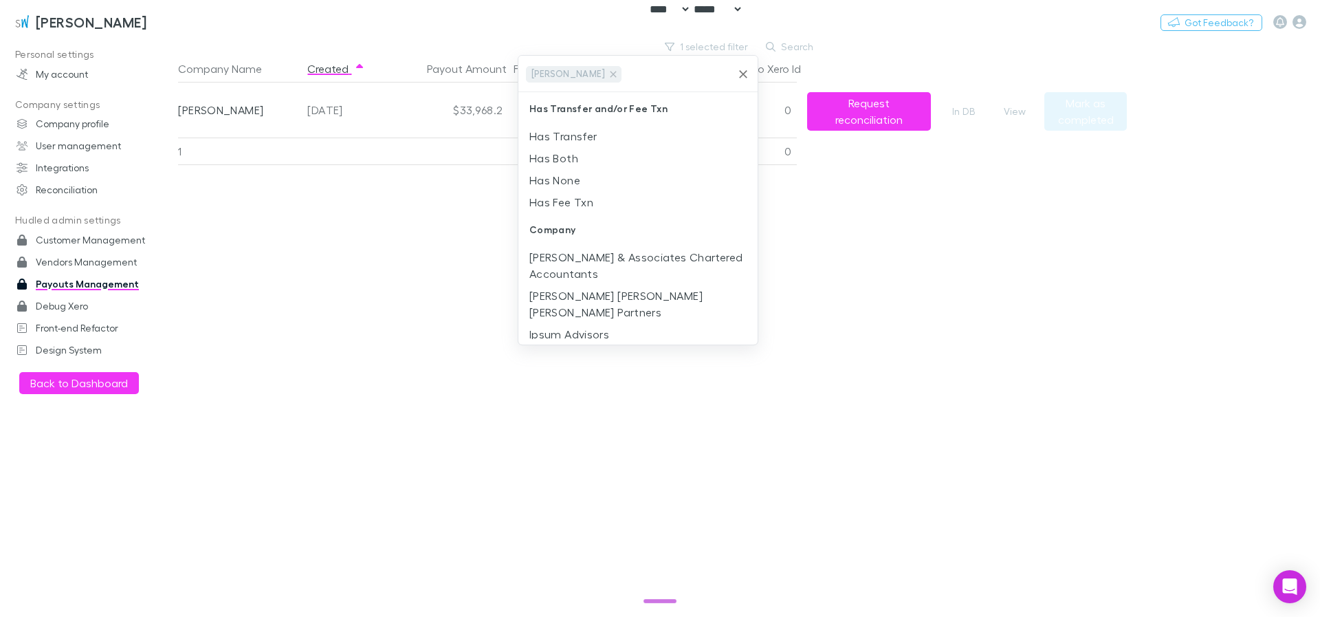
click at [1196, 206] on div at bounding box center [660, 308] width 1320 height 617
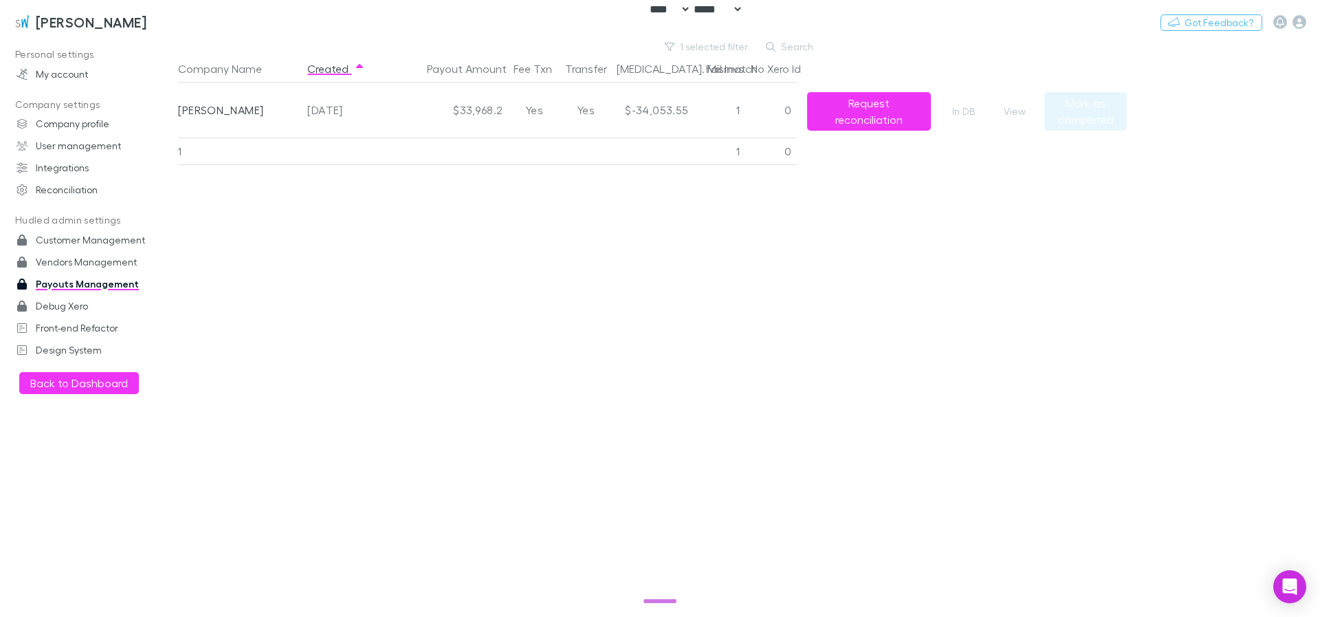
click at [1032, 119] on div "View" at bounding box center [1019, 109] width 52 height 55
click at [1011, 113] on button "View" at bounding box center [1015, 111] width 44 height 16
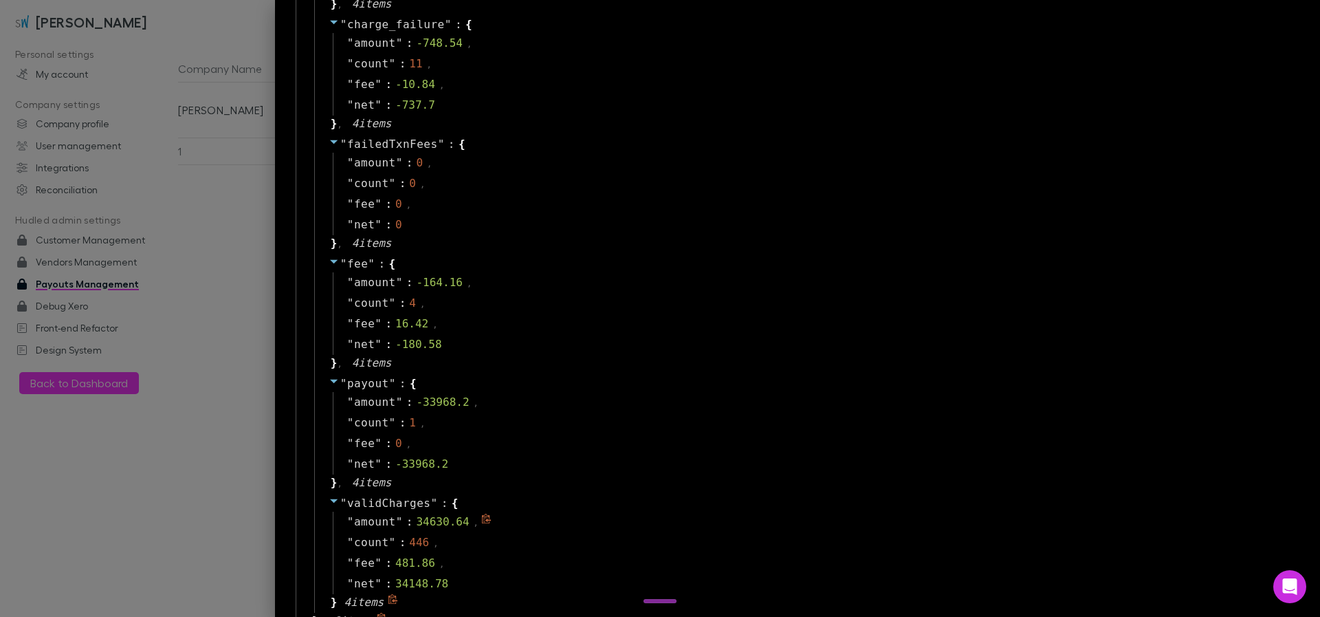
scroll to position [1761, 0]
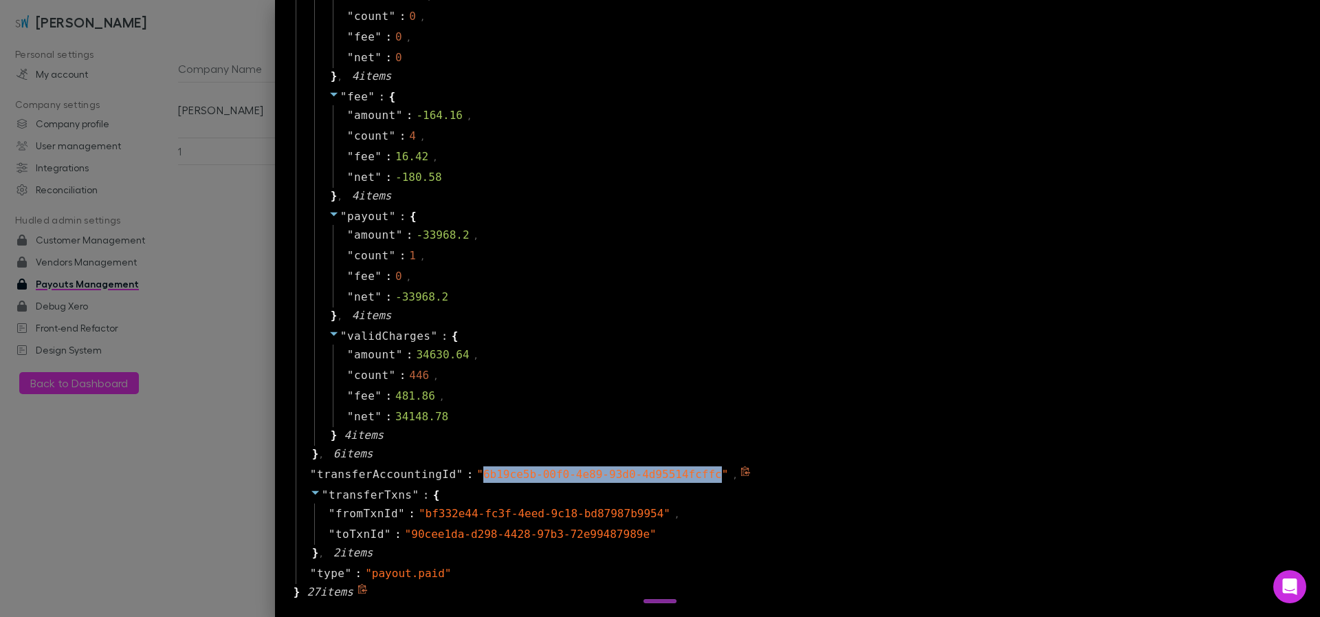
drag, startPoint x: 474, startPoint y: 476, endPoint x: 712, endPoint y: 476, distance: 237.9
click at [712, 476] on span "" 6b19ce5b-00f0-4e89-93d0-4d95514fcffc "" at bounding box center [602, 473] width 252 height 13
copy span "6b19ce5b-00f0-4e89-93d0-4d95514fcffc"
